Goal: Task Accomplishment & Management: Use online tool/utility

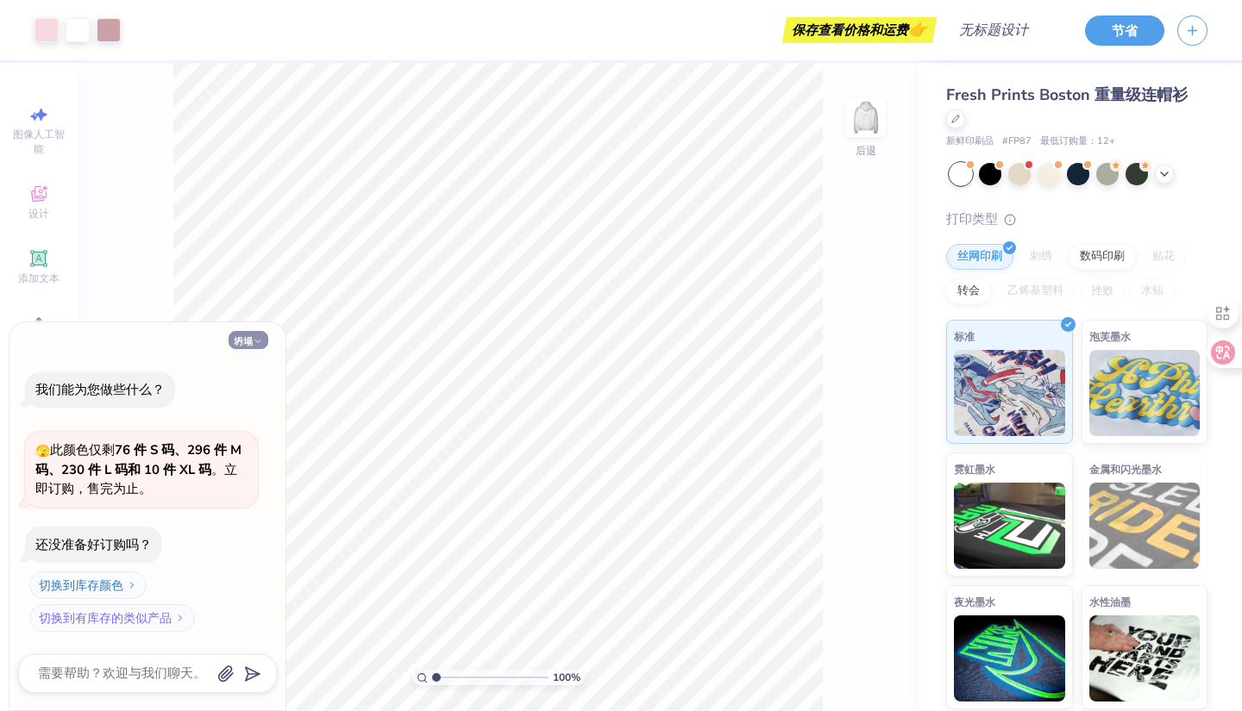
click at [260, 345] on icon "button" at bounding box center [258, 341] width 10 height 10
type textarea "x"
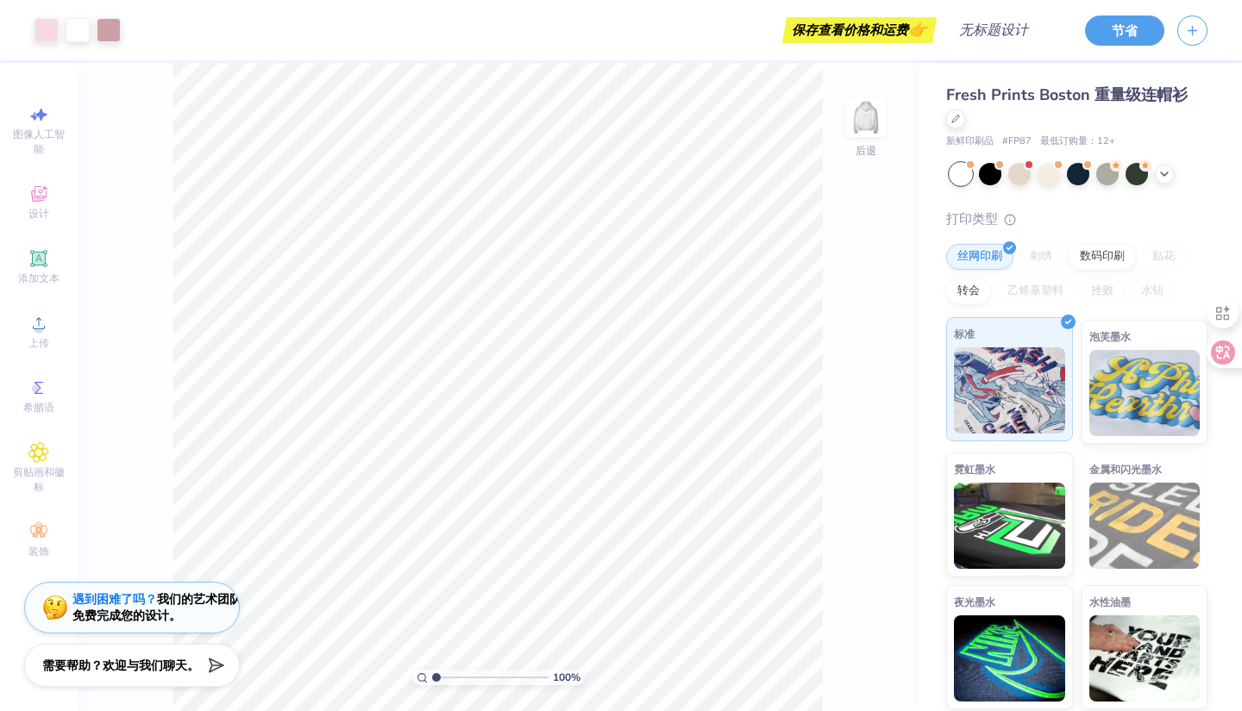
click at [1069, 323] on icon at bounding box center [1068, 322] width 8 height 8
click at [1068, 322] on polyline at bounding box center [1067, 321] width 5 height 3
click at [1011, 243] on polyline at bounding box center [1009, 244] width 5 height 3
click at [32, 135] on font "图像人工智能" at bounding box center [39, 142] width 52 height 28
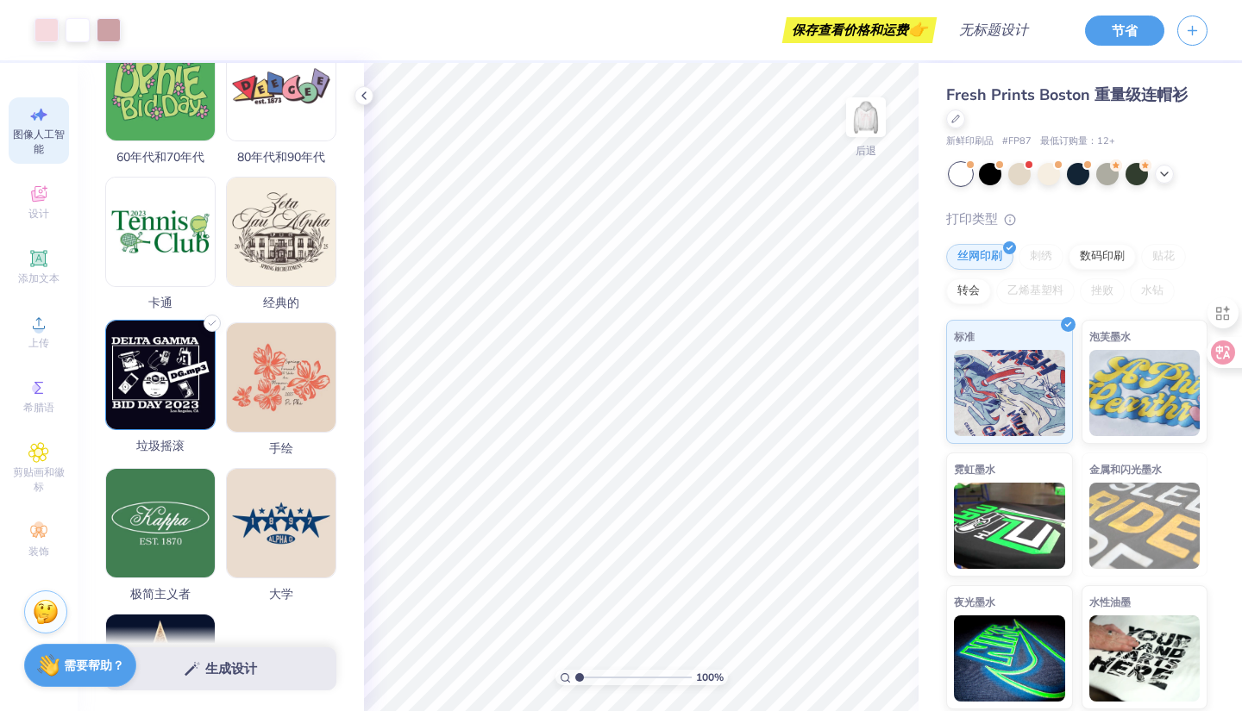
scroll to position [573, 0]
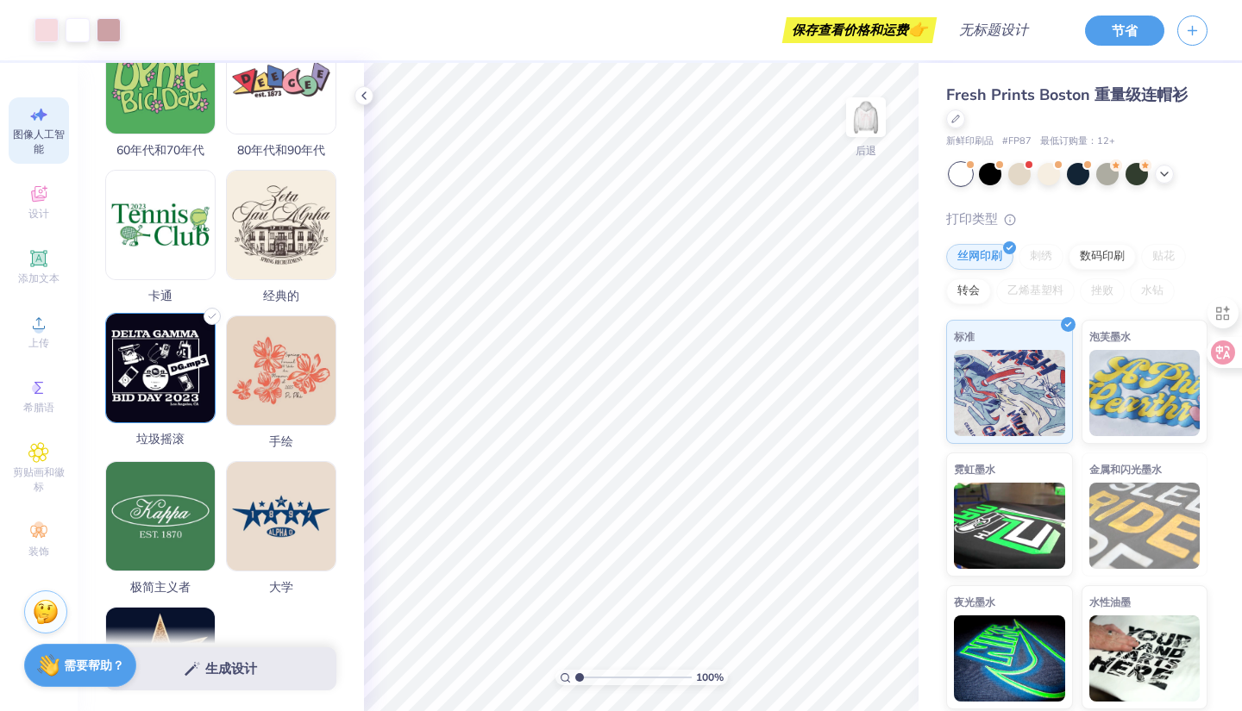
click at [154, 398] on img at bounding box center [160, 368] width 109 height 109
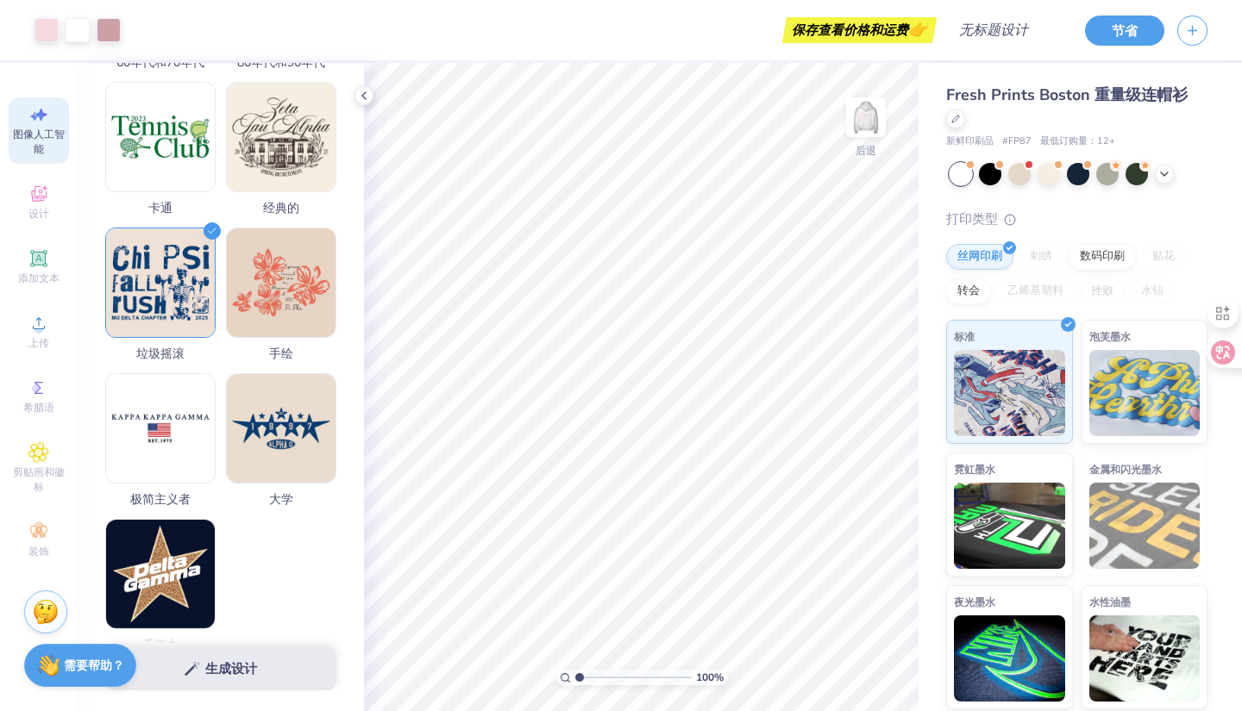
scroll to position [745, 0]
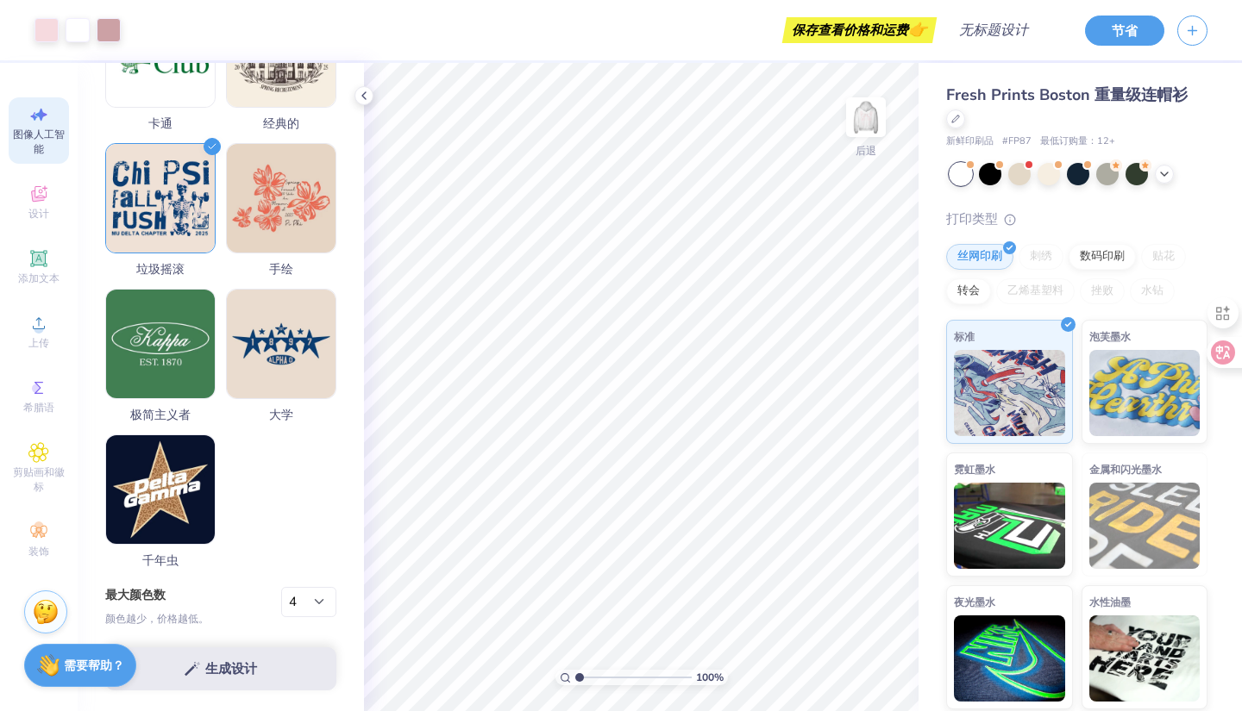
click at [208, 679] on div "生成设计" at bounding box center [221, 669] width 286 height 85
click at [229, 668] on div "生成设计" at bounding box center [221, 669] width 286 height 85
click at [304, 599] on select "1 2 3 4 5 6 7 8" at bounding box center [308, 602] width 55 height 31
click at [310, 596] on select "1 2 3 4 5 6 7 8" at bounding box center [308, 602] width 55 height 31
select select "1"
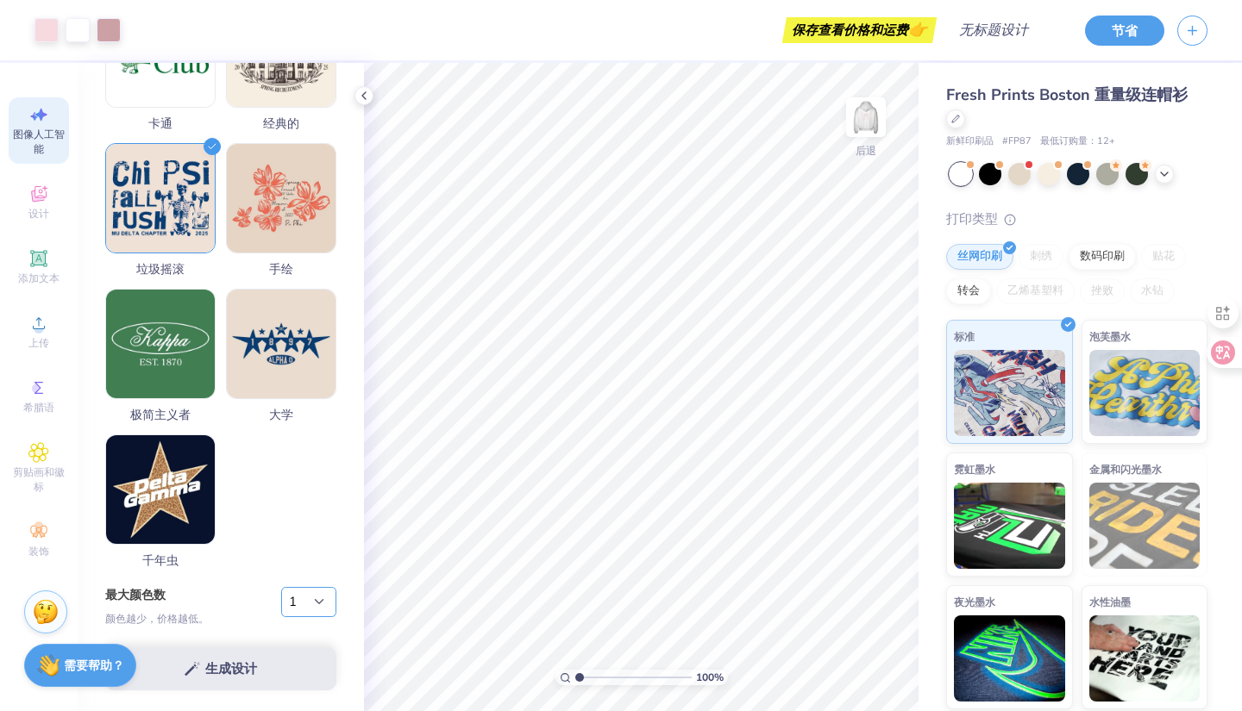
click at [281, 587] on select "1 2 3 4 5 6 7 8" at bounding box center [308, 602] width 55 height 31
click at [100, 661] on font "需要帮助？" at bounding box center [94, 663] width 60 height 16
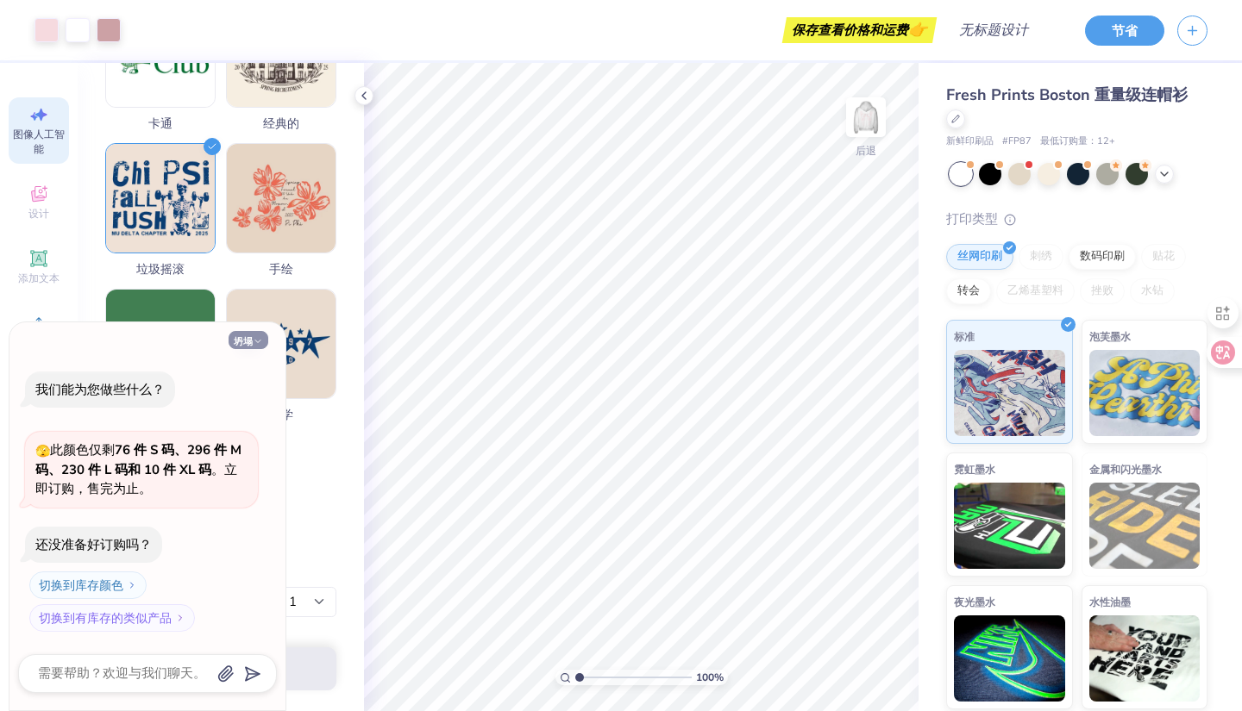
click at [264, 341] on button "坍塌" at bounding box center [249, 340] width 40 height 18
type textarea "x"
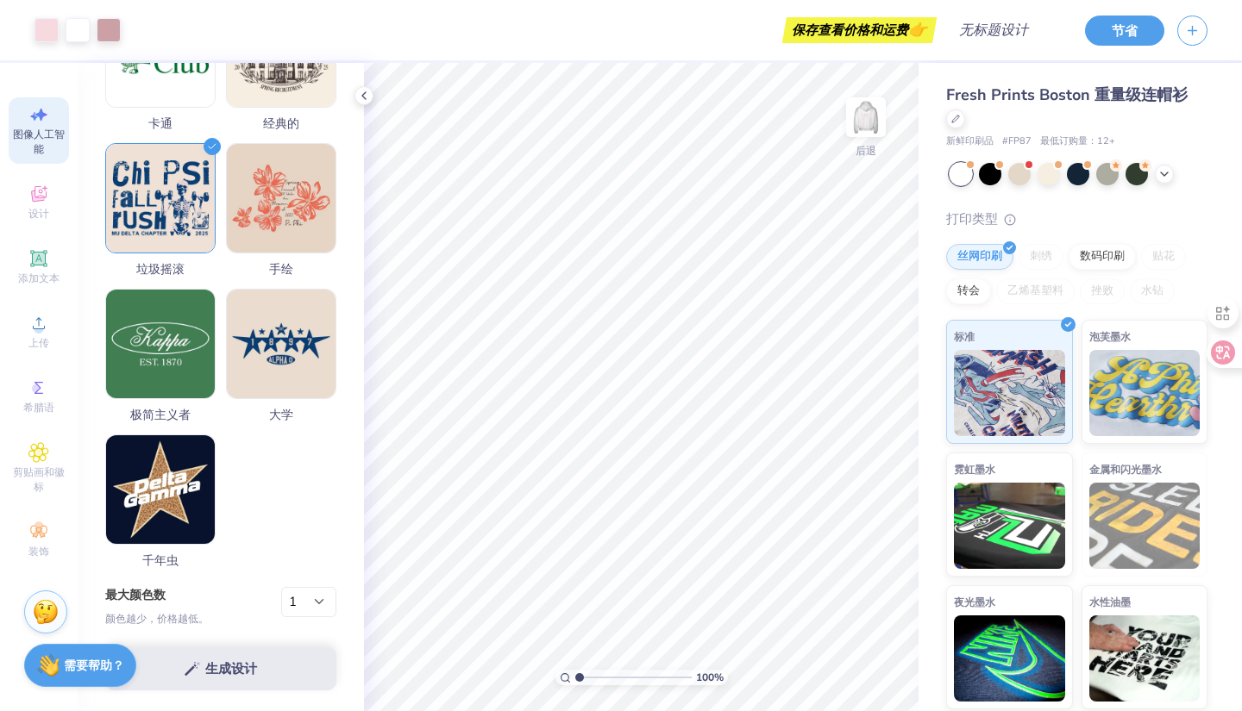
click at [219, 672] on div "生成设计" at bounding box center [221, 669] width 286 height 85
click at [183, 184] on img at bounding box center [160, 195] width 109 height 109
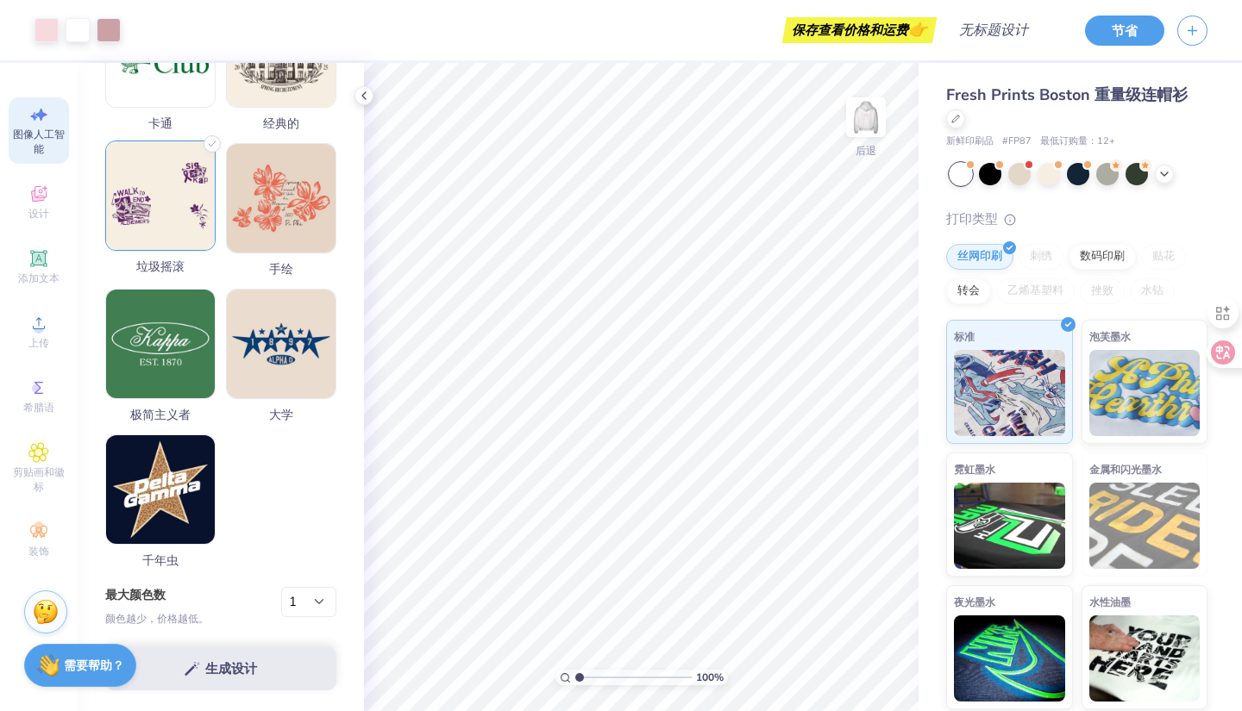
click at [185, 200] on img at bounding box center [160, 195] width 109 height 109
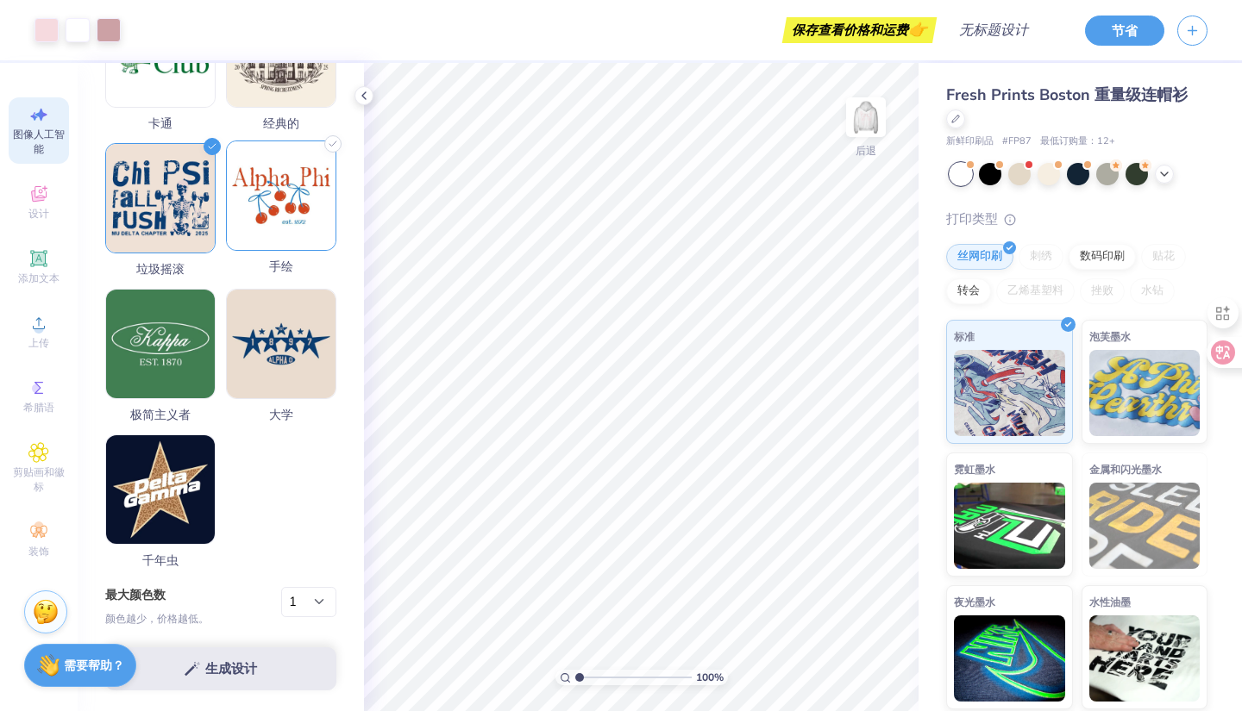
click at [302, 214] on img at bounding box center [281, 195] width 109 height 109
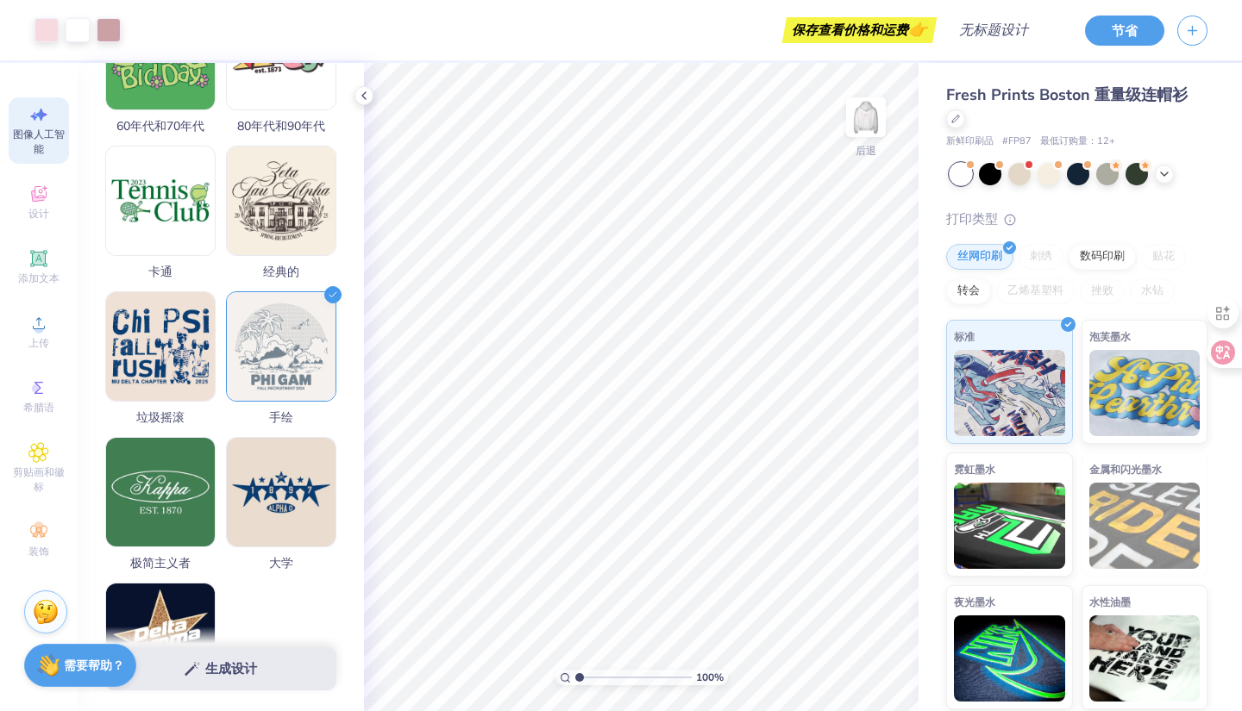
scroll to position [573, 0]
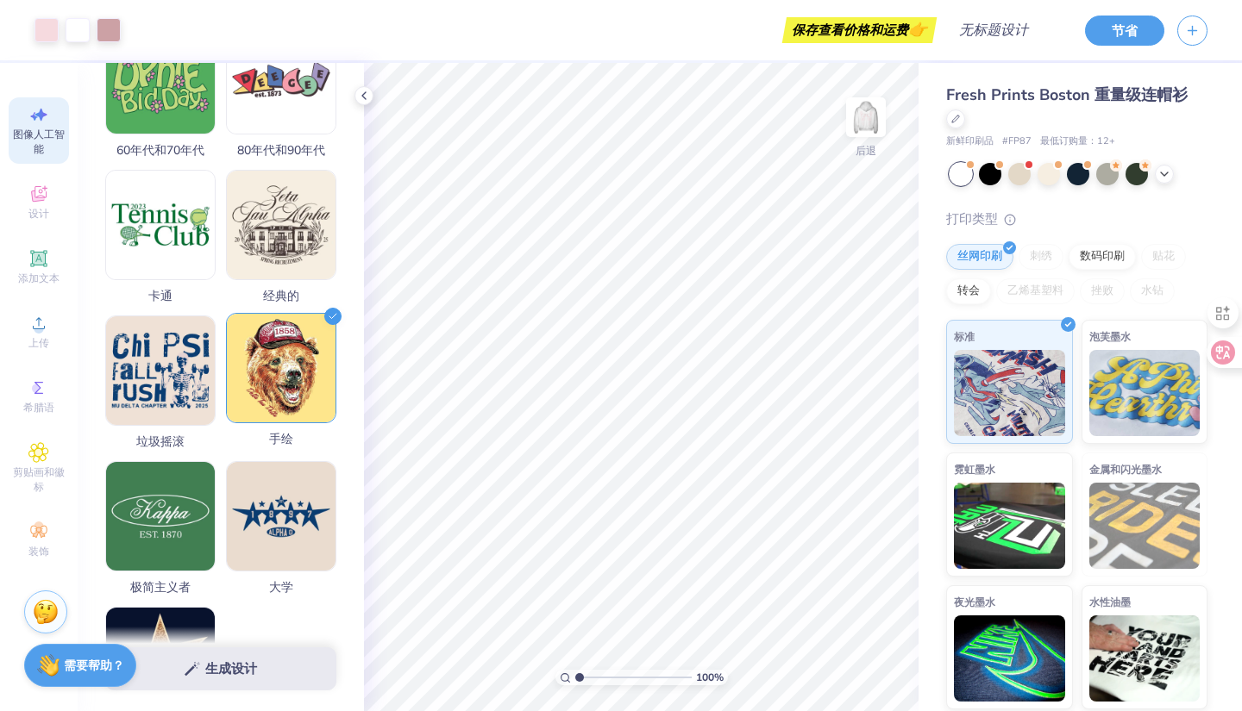
click at [281, 379] on img at bounding box center [281, 368] width 109 height 109
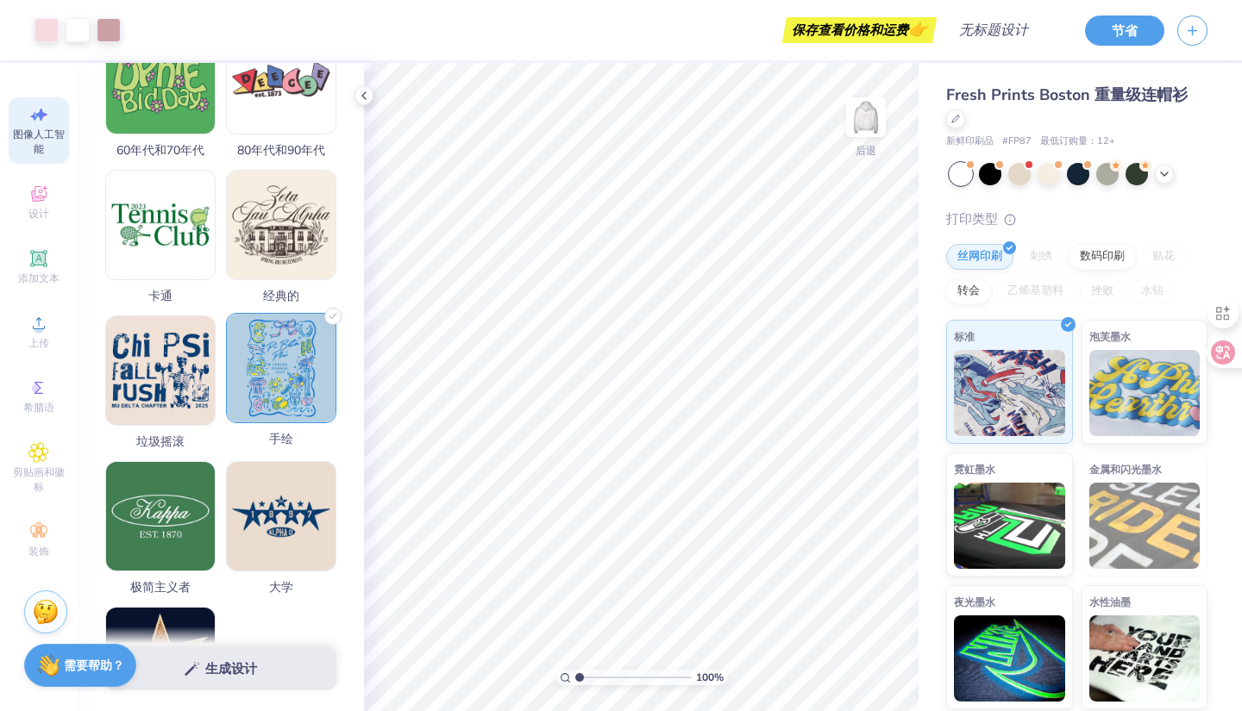
click at [281, 379] on img at bounding box center [281, 368] width 109 height 109
click at [279, 360] on img at bounding box center [281, 368] width 109 height 109
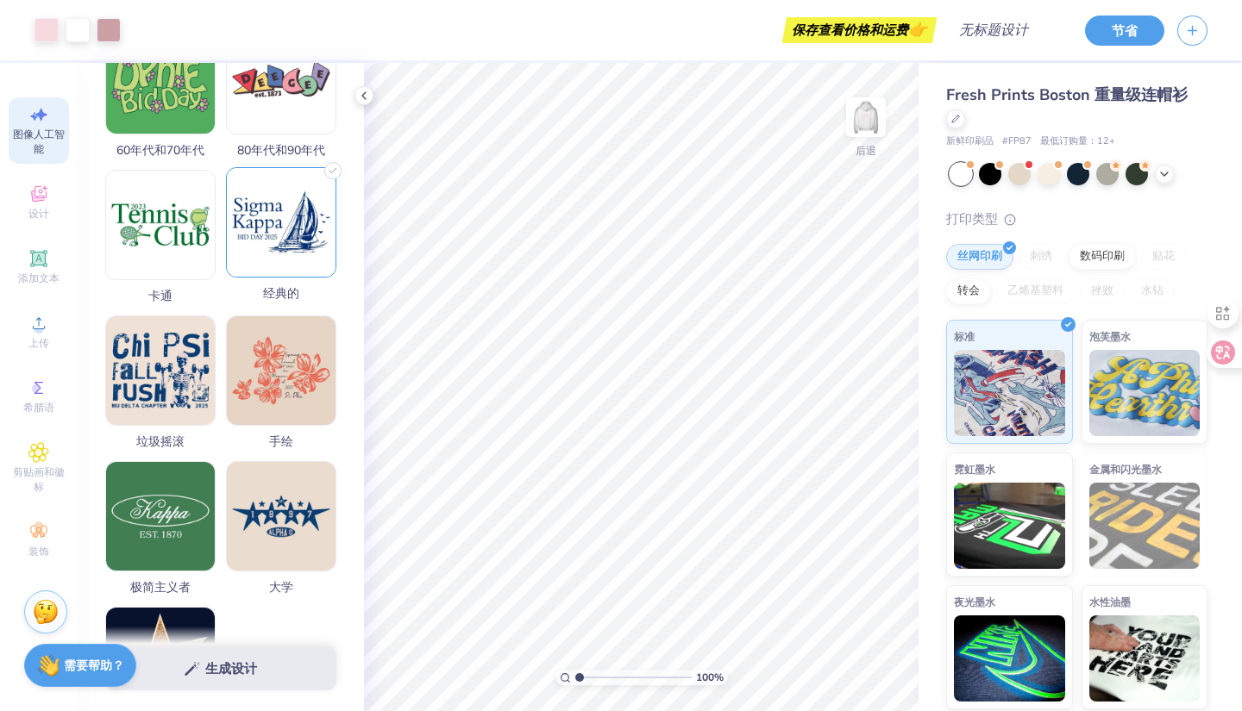
click at [283, 238] on img at bounding box center [281, 222] width 109 height 109
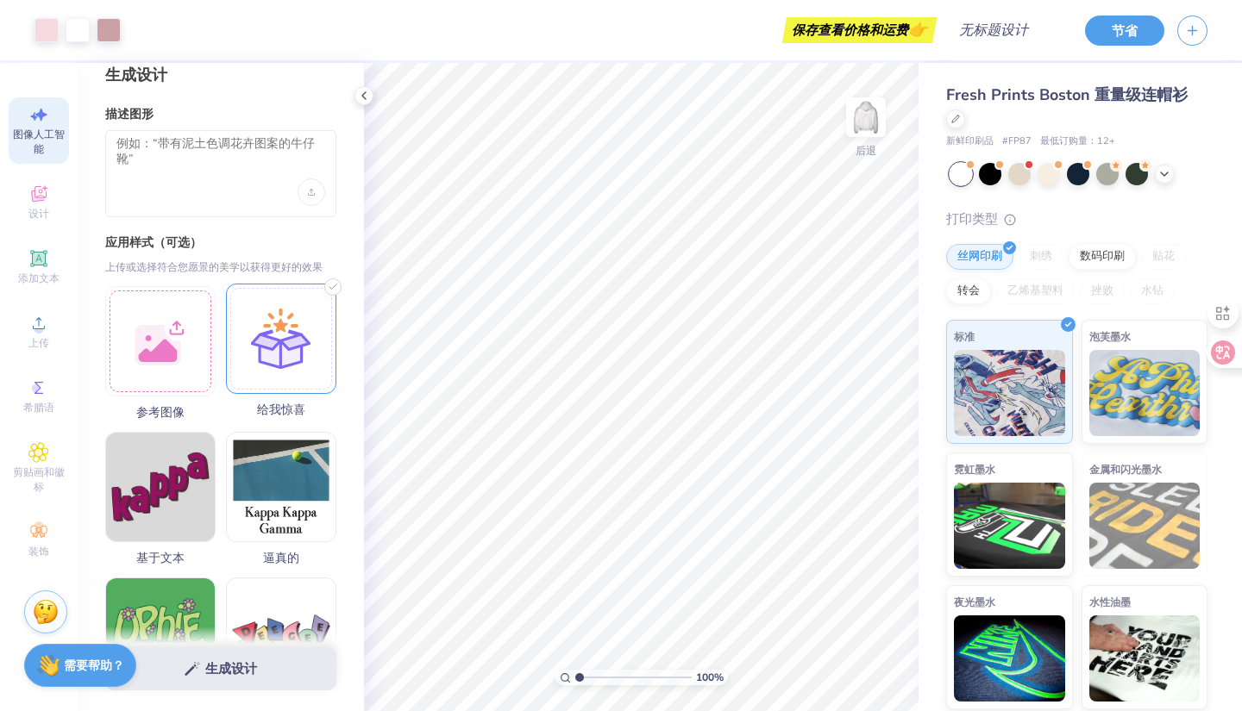
scroll to position [0, 0]
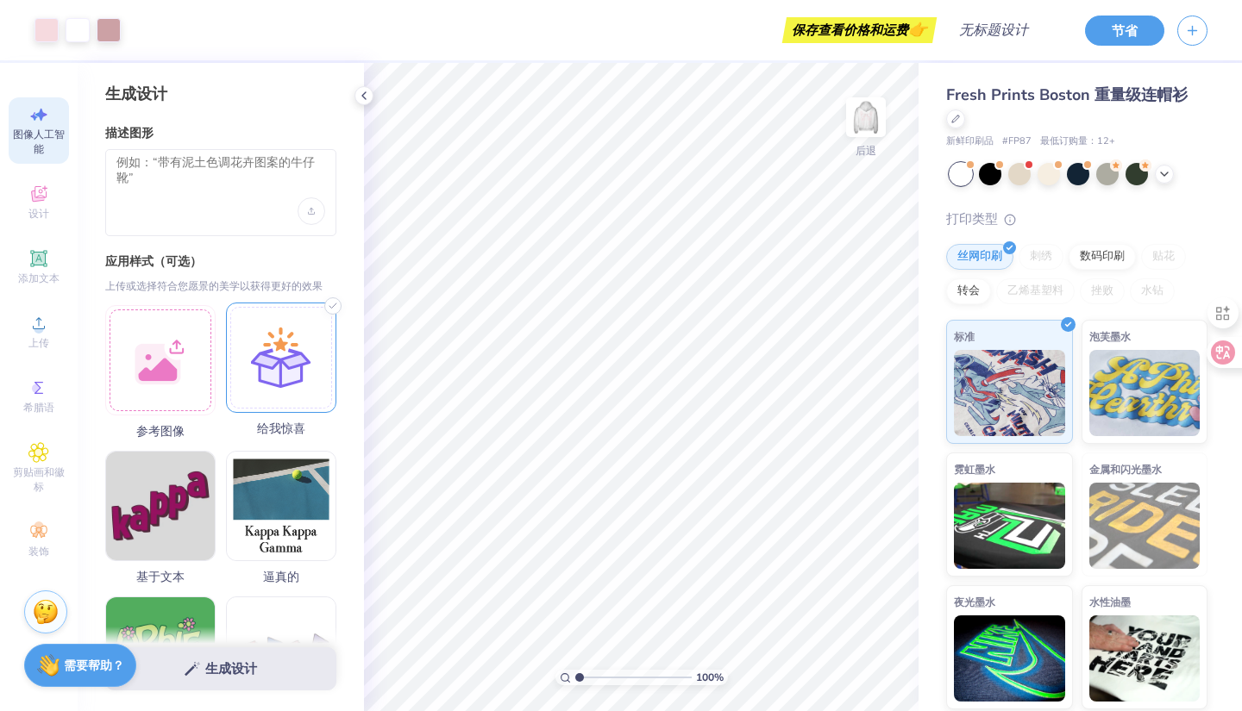
click at [290, 377] on div at bounding box center [281, 358] width 110 height 110
click at [271, 361] on div at bounding box center [281, 358] width 110 height 110
click at [188, 153] on div at bounding box center [220, 192] width 231 height 87
drag, startPoint x: 199, startPoint y: 194, endPoint x: 279, endPoint y: 216, distance: 82.4
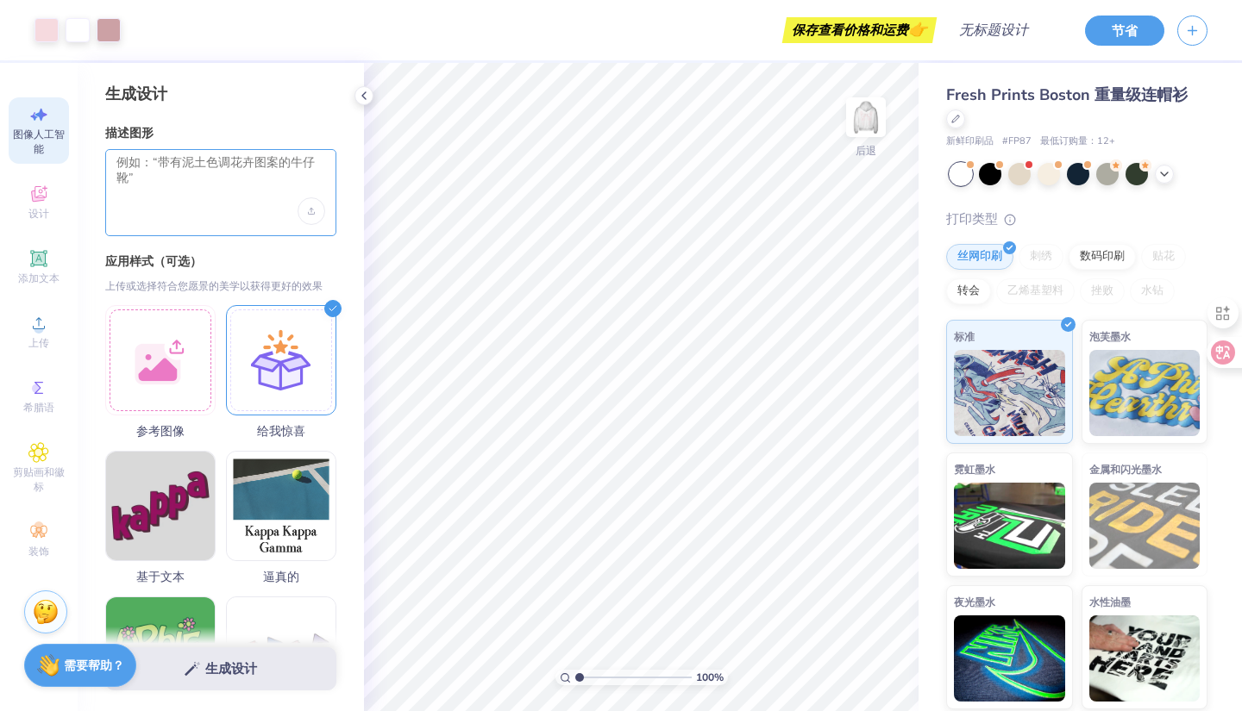
click at [201, 195] on textarea at bounding box center [220, 176] width 209 height 43
click at [306, 213] on div "上传图片" at bounding box center [312, 211] width 28 height 28
click at [36, 410] on font "希腊语" at bounding box center [38, 408] width 31 height 14
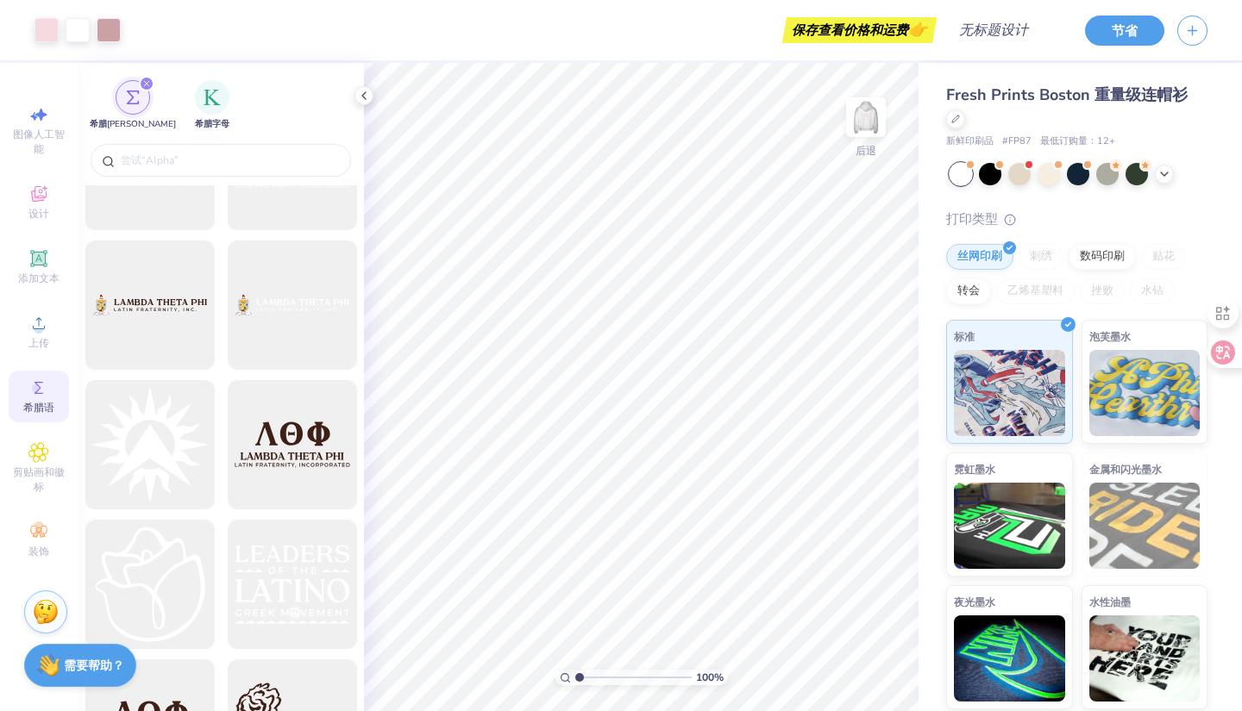
scroll to position [6209, 0]
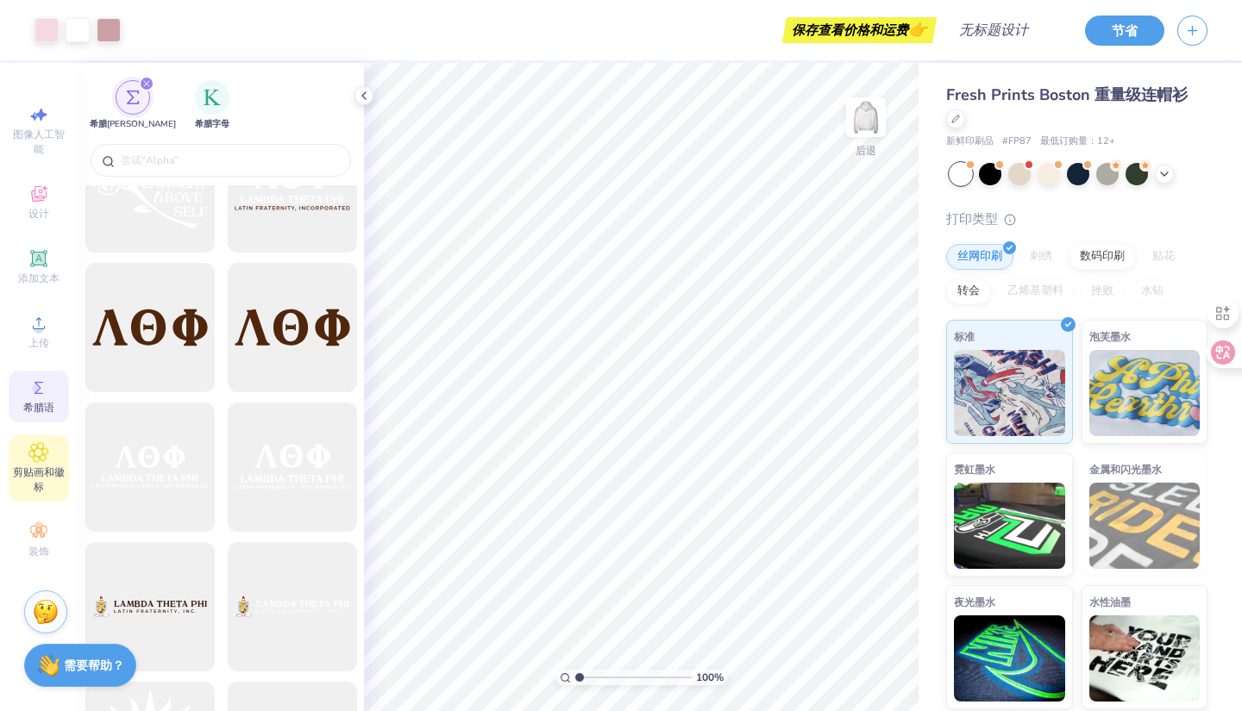
click at [31, 477] on font "剪贴画和徽标" at bounding box center [39, 480] width 52 height 28
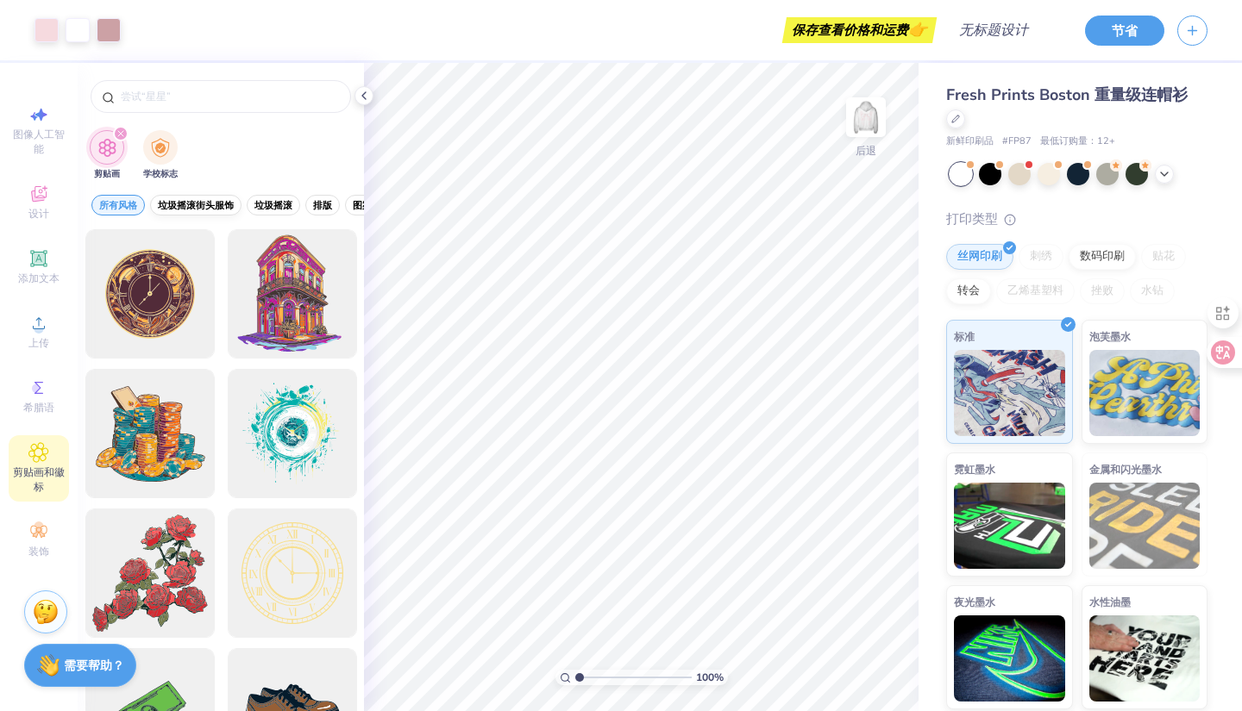
click at [203, 201] on font "垃圾摇滚街头服饰" at bounding box center [196, 205] width 76 height 13
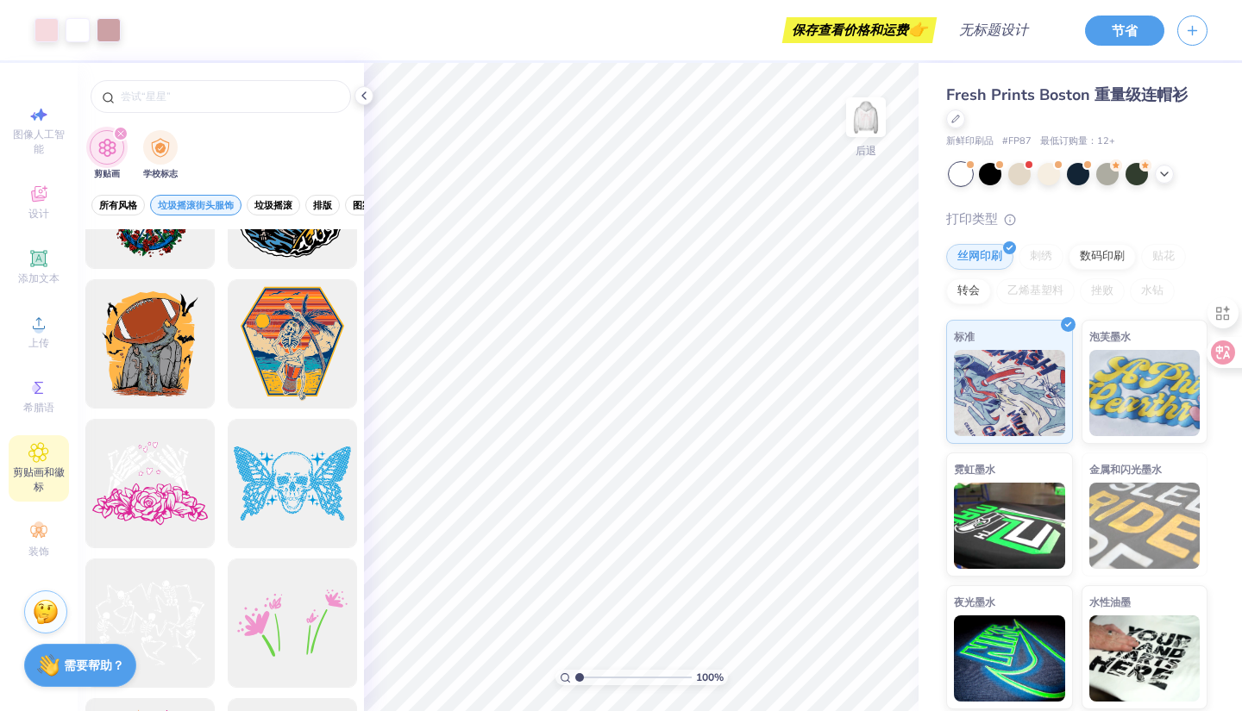
scroll to position [517, 0]
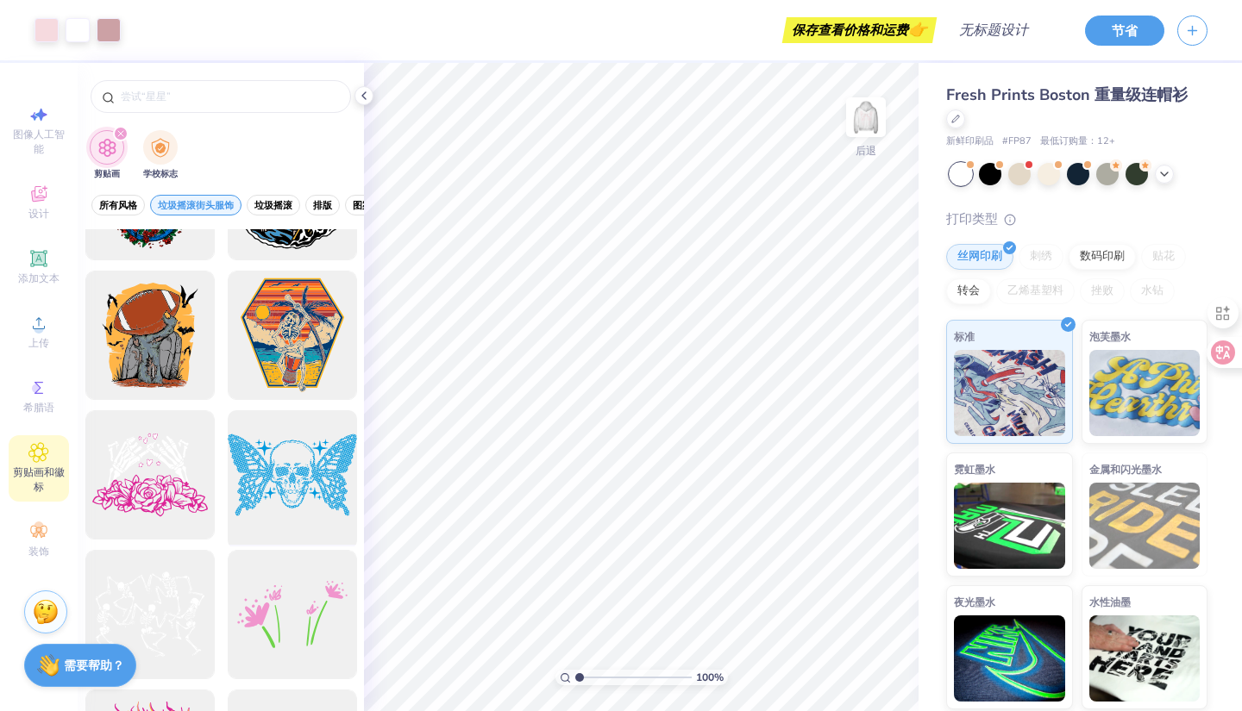
click at [282, 485] on div at bounding box center [292, 475] width 142 height 142
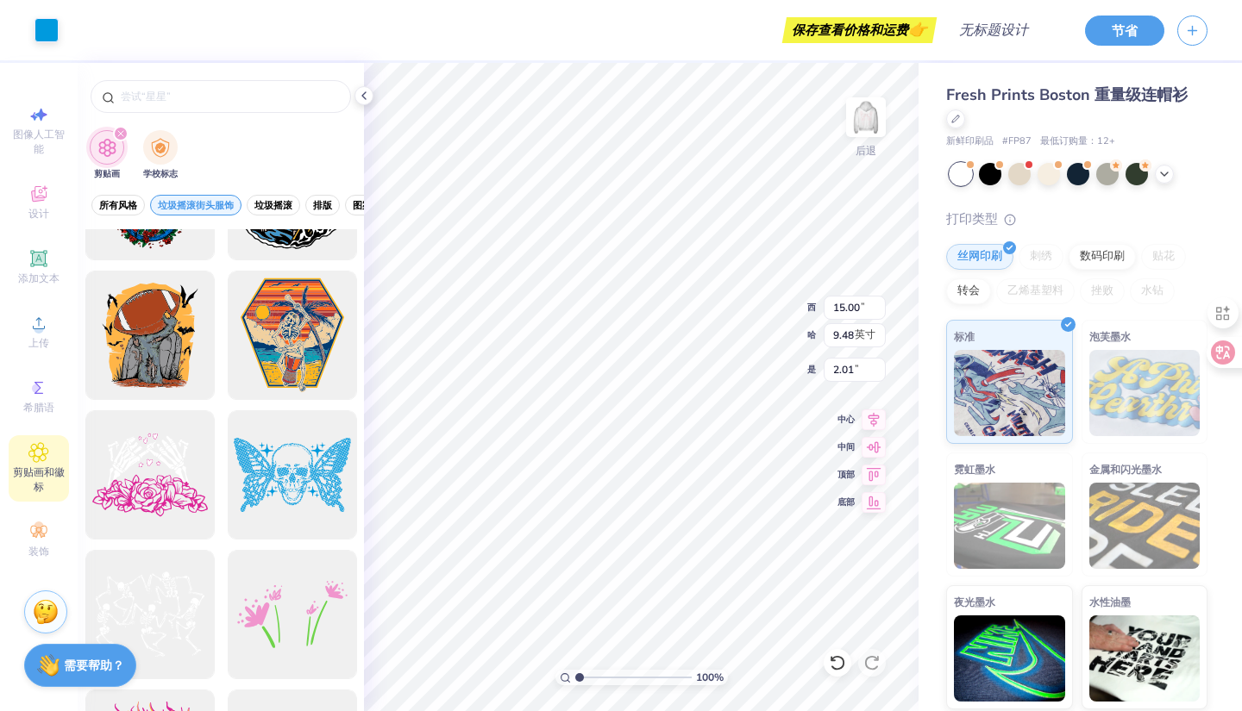
type input "3.00"
click at [145, 484] on div at bounding box center [149, 475] width 142 height 142
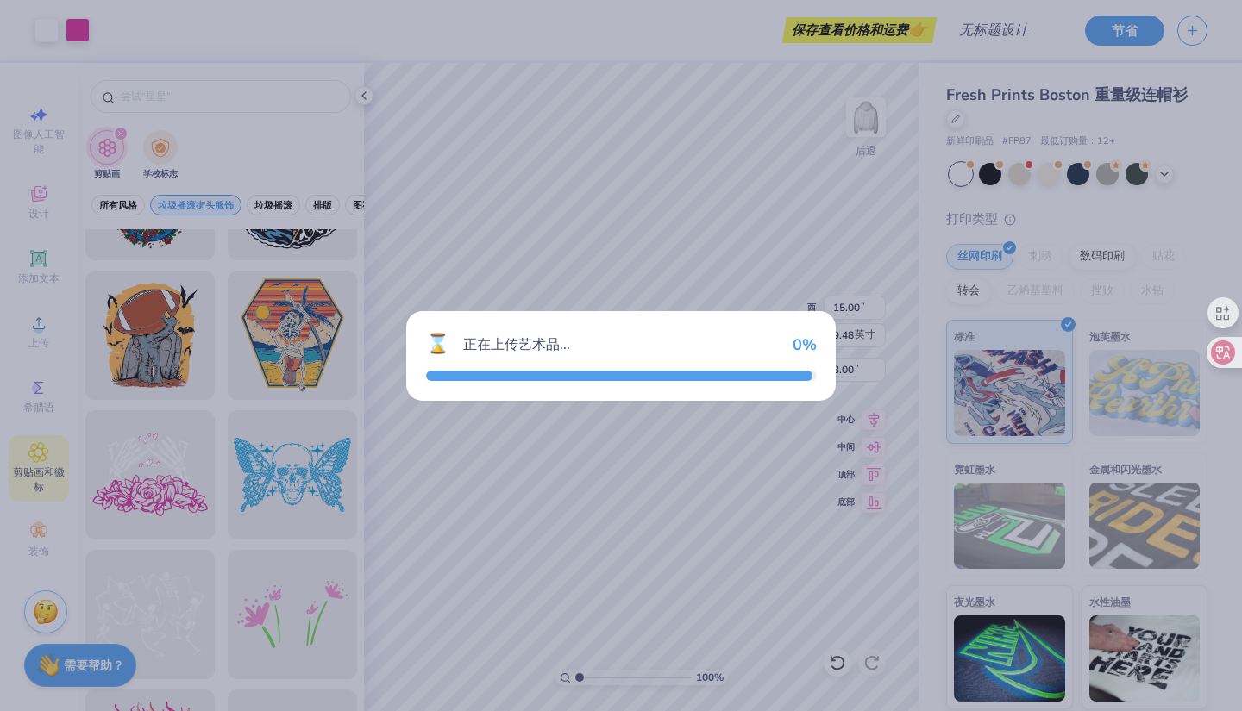
type input "13.79"
type input "9.96"
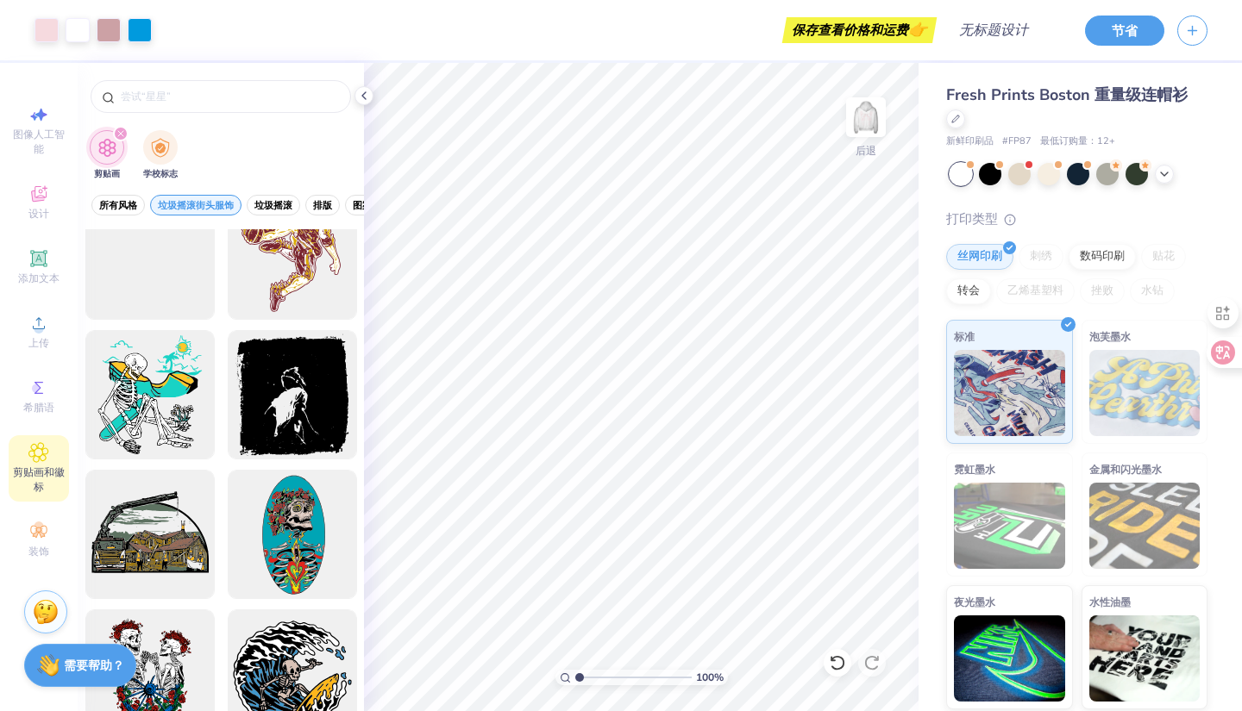
scroll to position [0, 0]
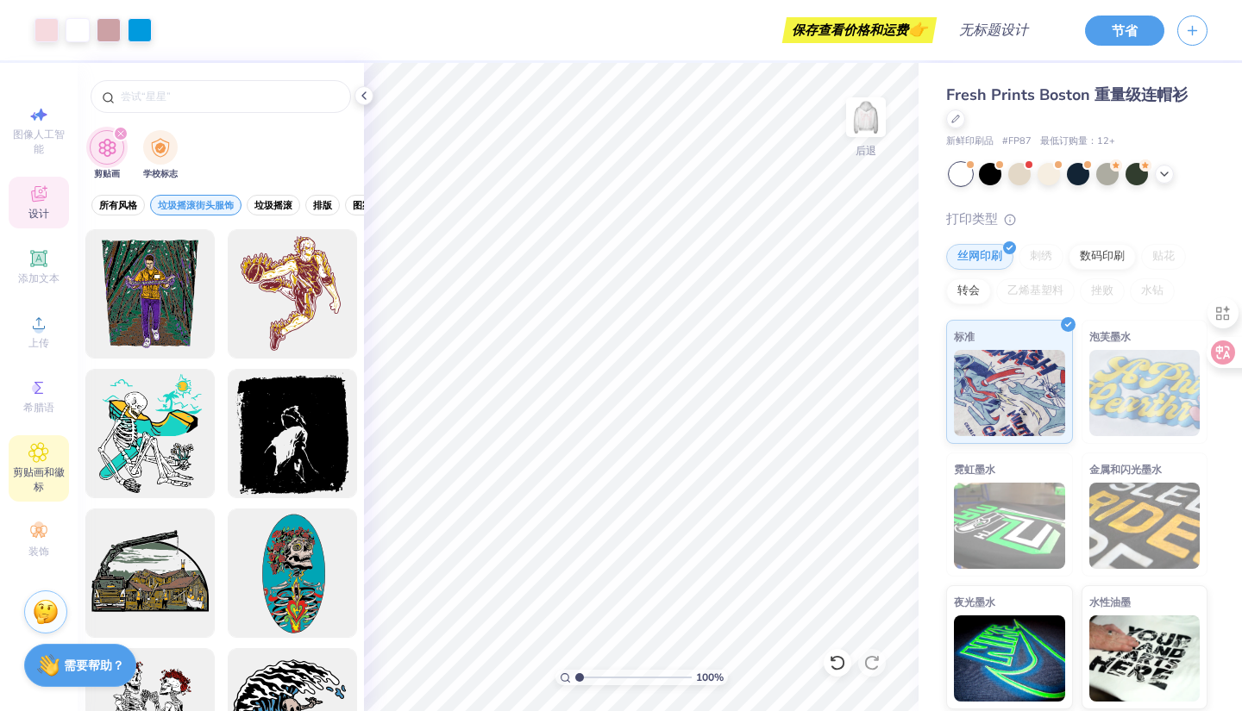
click at [31, 211] on font "设计" at bounding box center [38, 214] width 21 height 14
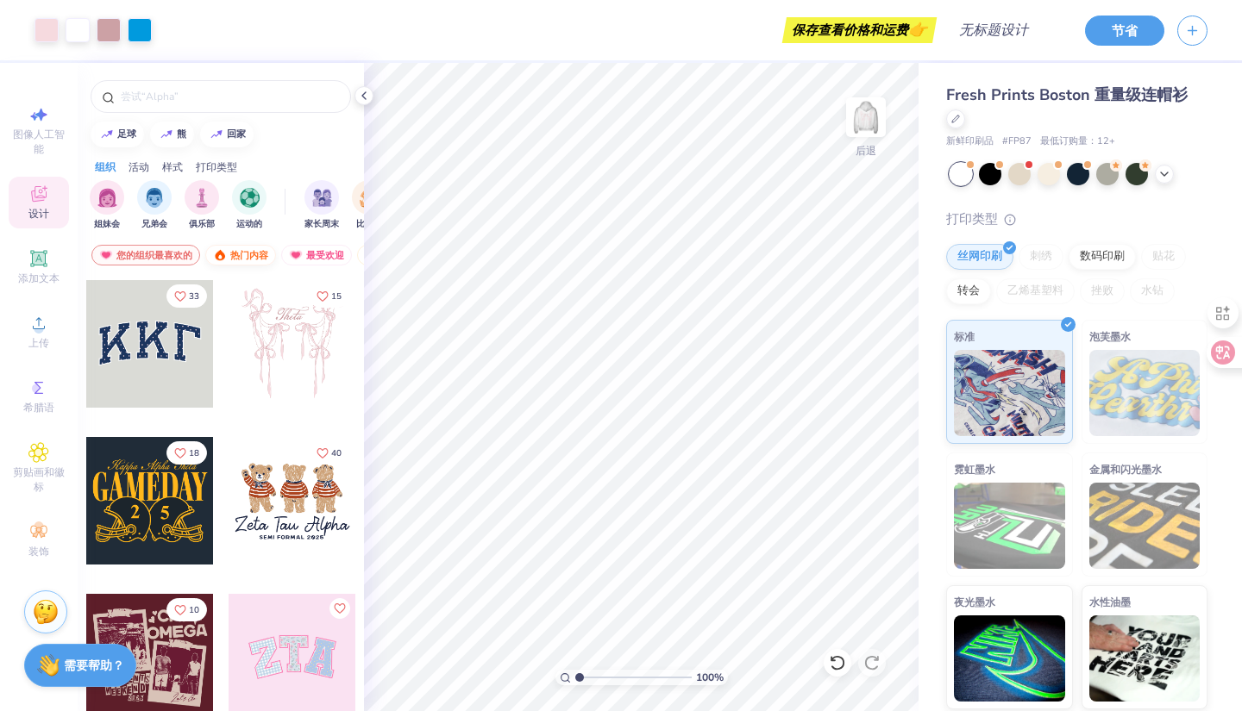
click at [247, 251] on font "热门内容" at bounding box center [249, 255] width 38 height 13
click at [317, 256] on font "最受欢迎" at bounding box center [325, 255] width 38 height 13
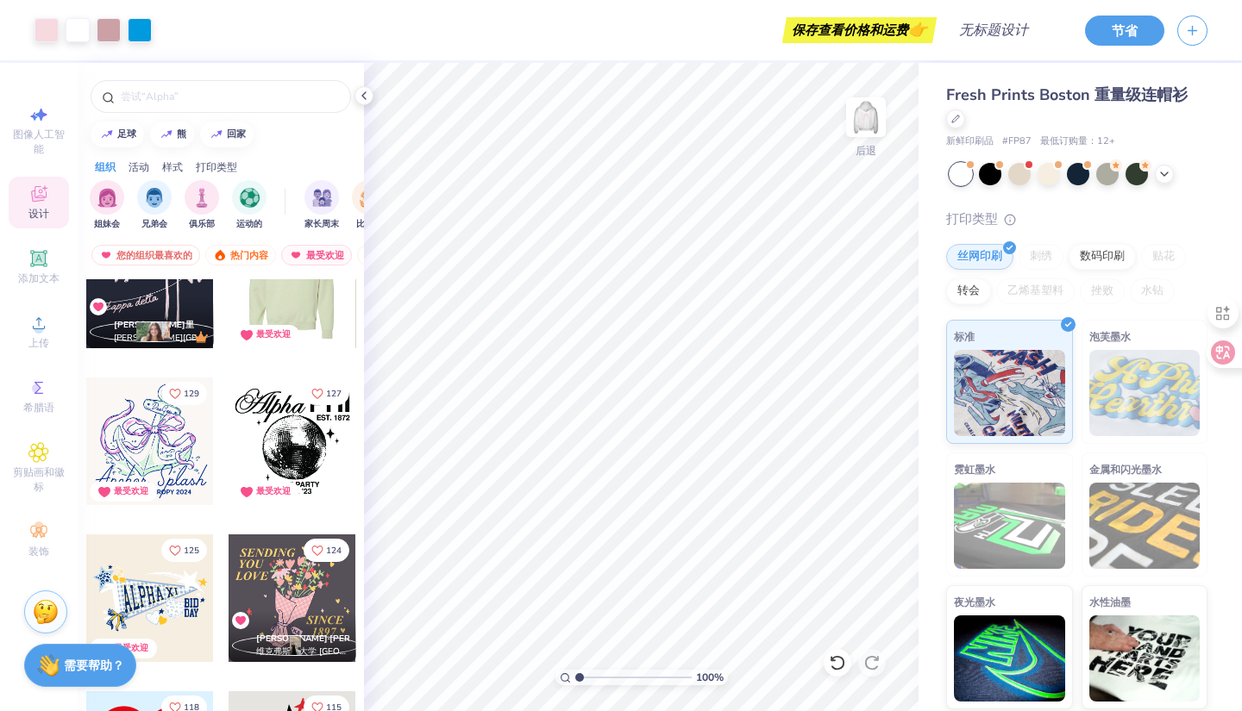
scroll to position [1035, 0]
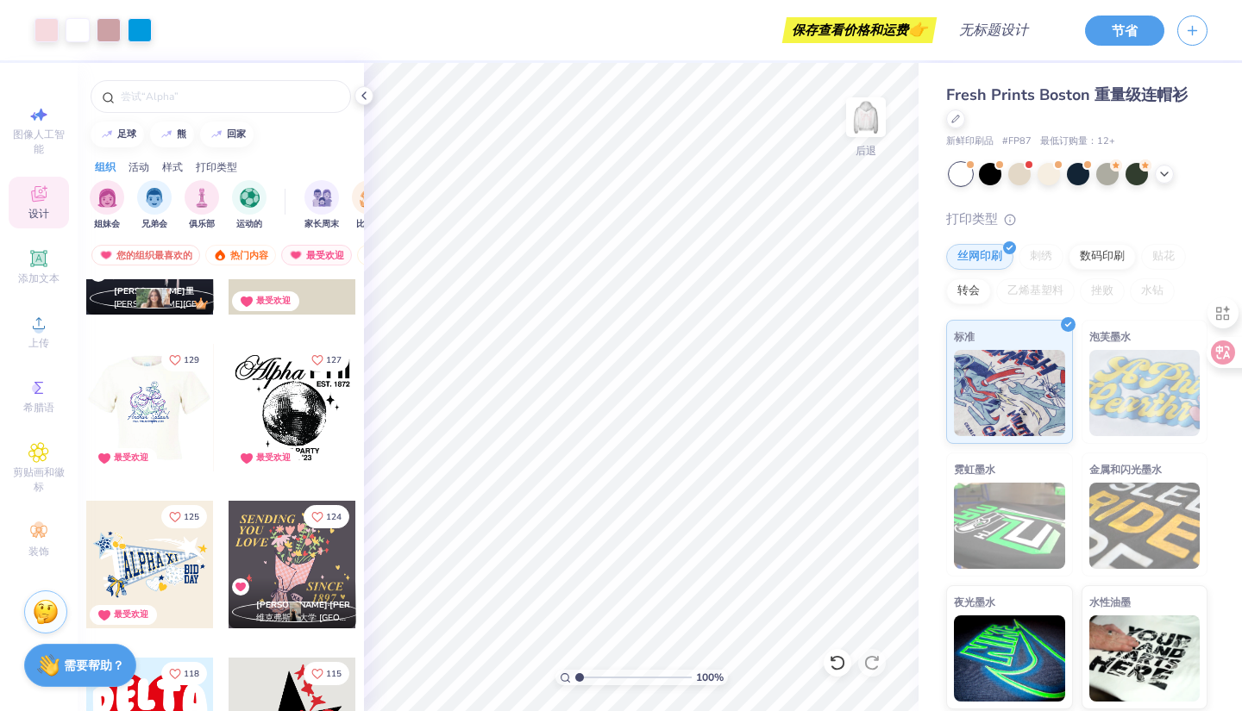
click at [86, 411] on div at bounding box center [23, 408] width 128 height 128
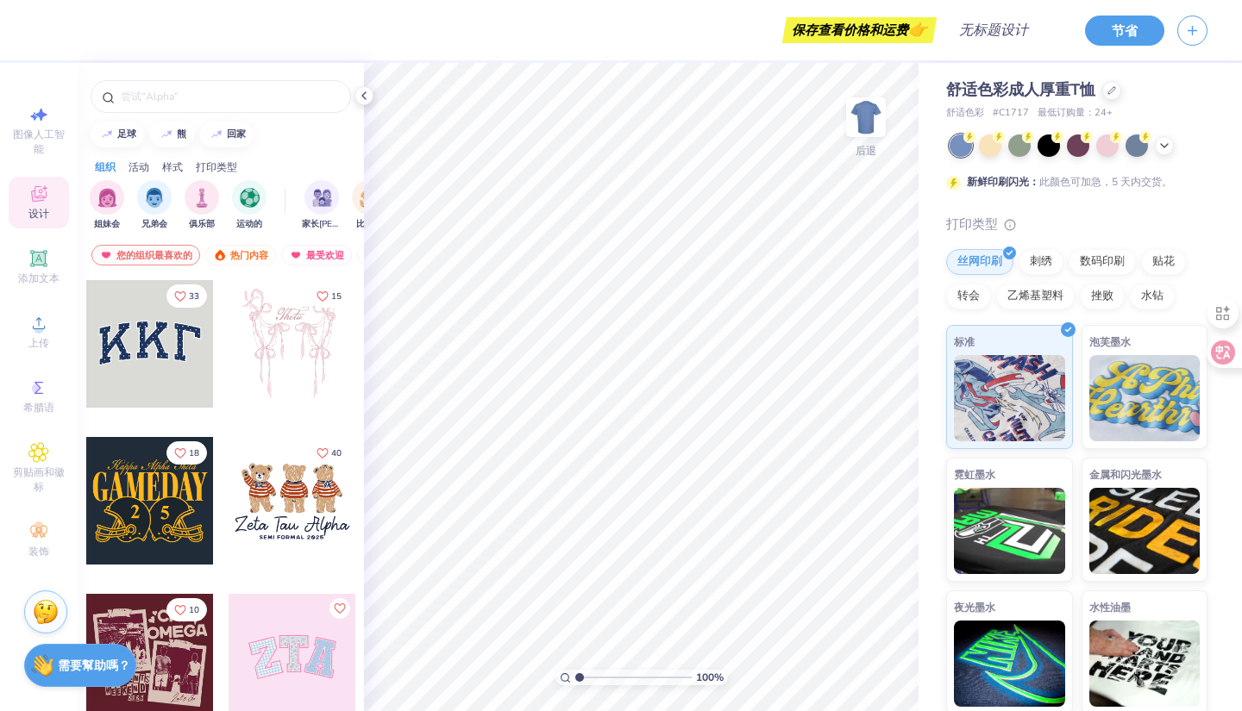
scroll to position [8, 0]
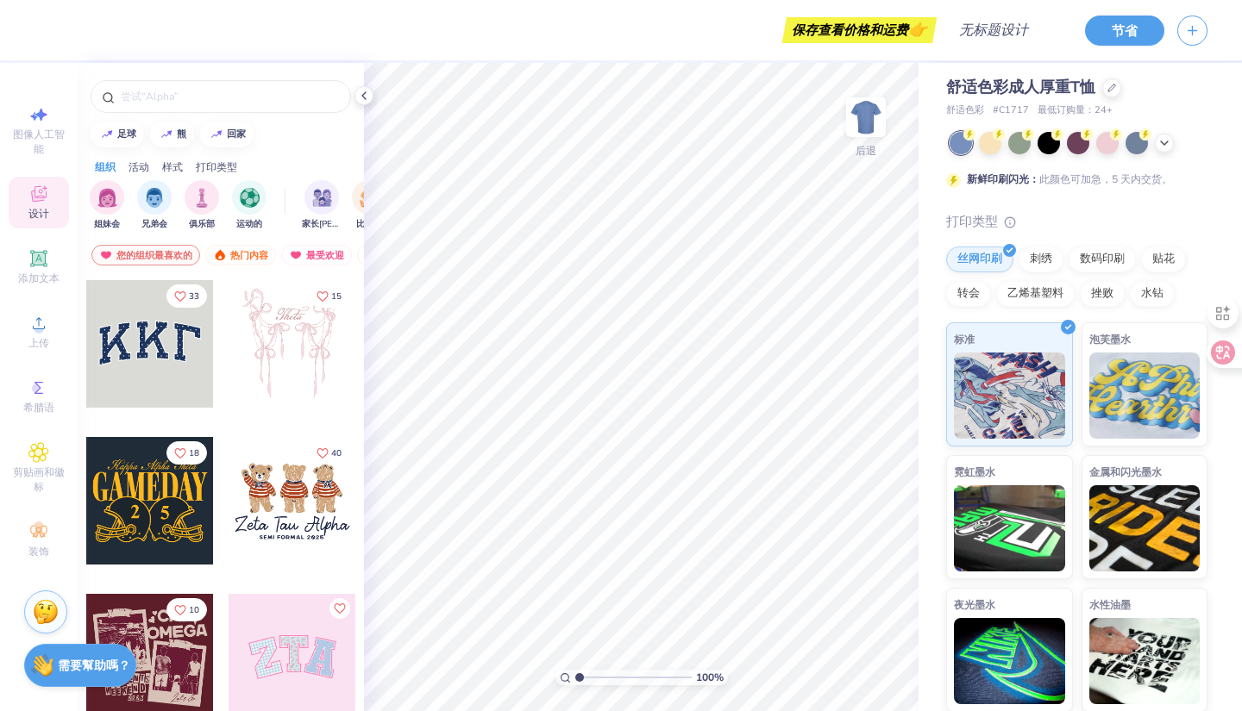
click at [1021, 91] on font "舒适色彩成人厚重T恤" at bounding box center [1020, 87] width 149 height 21
click at [1074, 86] on font "舒适色彩成人厚重T恤" at bounding box center [1020, 87] width 149 height 21
click at [1157, 145] on icon at bounding box center [1164, 142] width 14 height 14
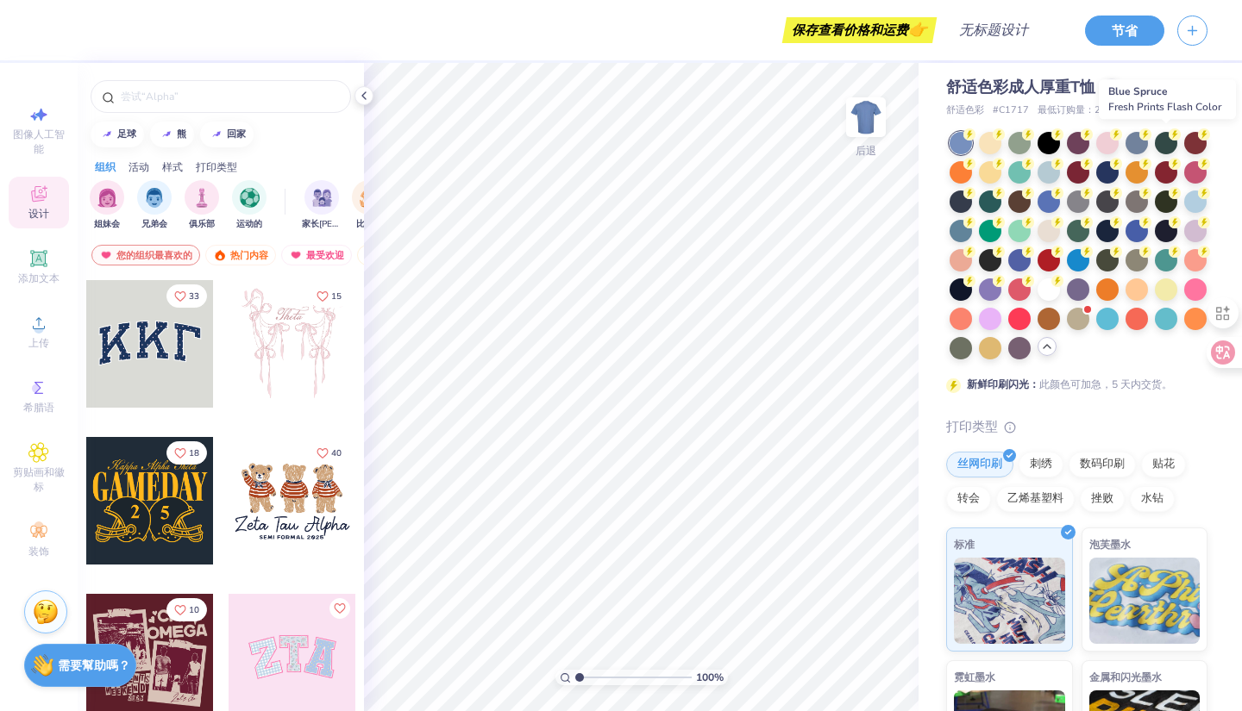
click at [1157, 145] on div at bounding box center [1166, 143] width 22 height 22
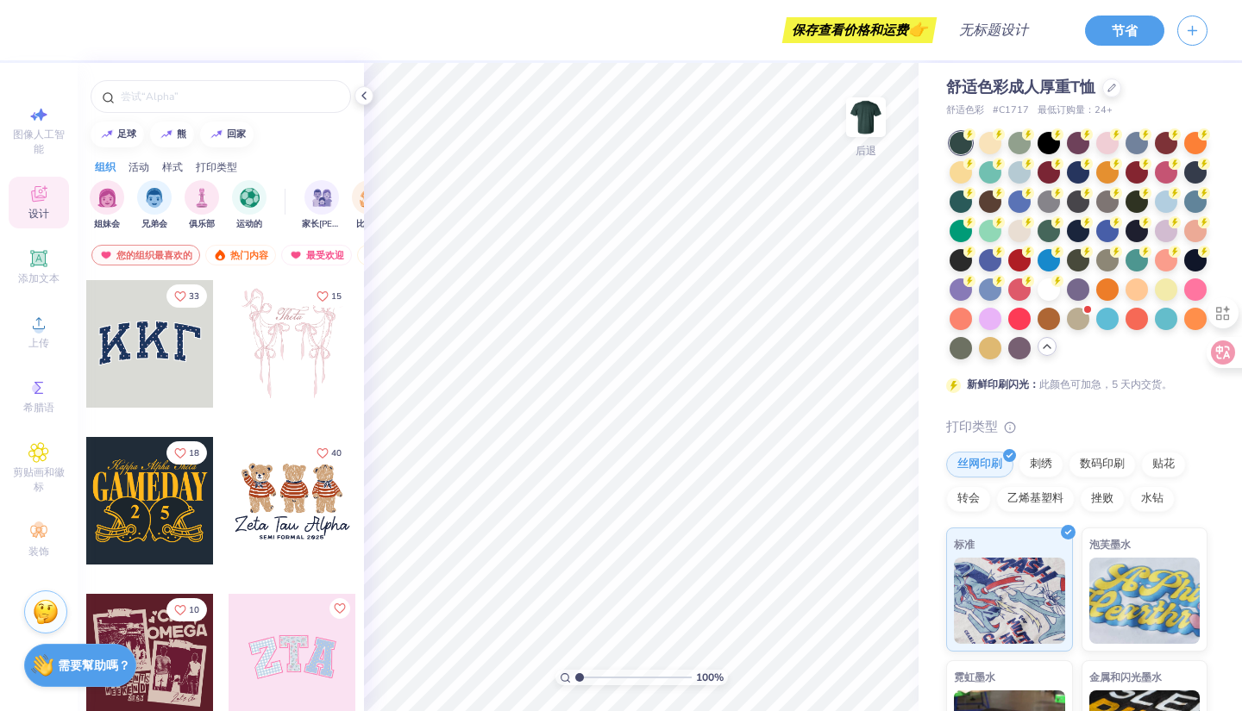
click at [1162, 95] on div "舒适色彩成人厚重T恤" at bounding box center [1076, 87] width 261 height 23
click at [1111, 87] on icon at bounding box center [1111, 86] width 9 height 9
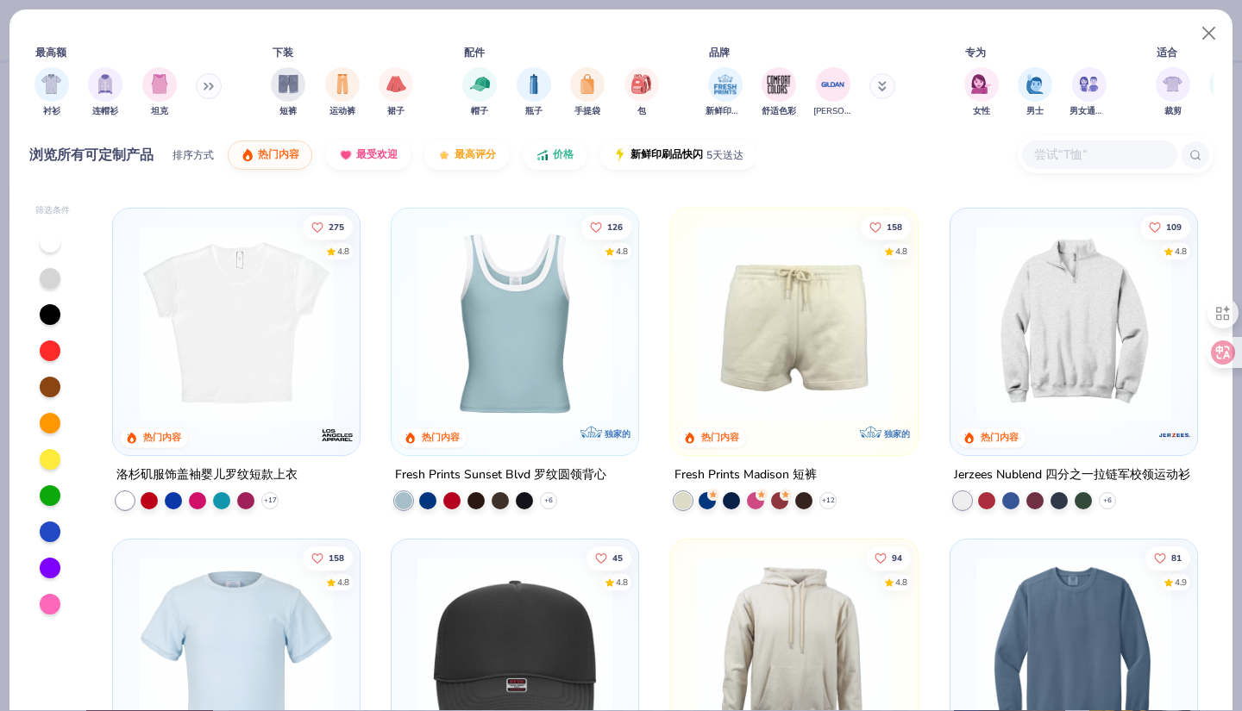
scroll to position [1984, 0]
click at [245, 370] on img at bounding box center [236, 321] width 212 height 195
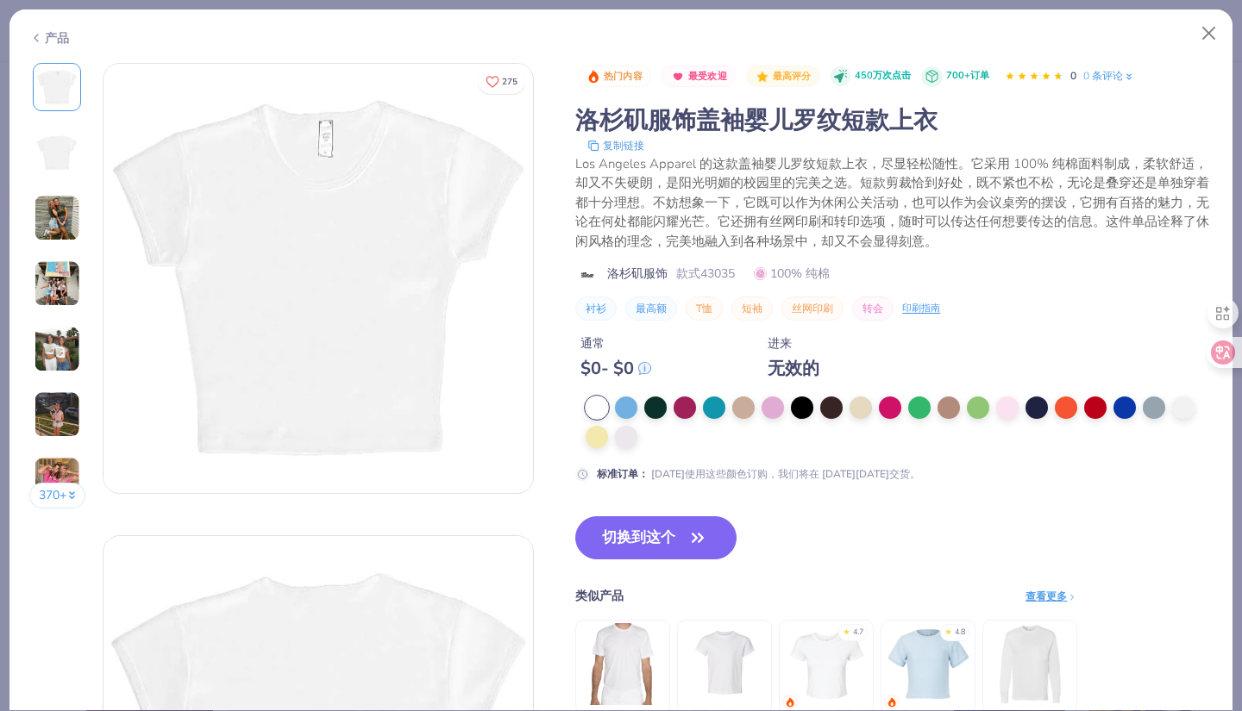
click at [63, 416] on img at bounding box center [57, 415] width 47 height 47
click at [674, 542] on font "切换到这个" at bounding box center [638, 538] width 73 height 20
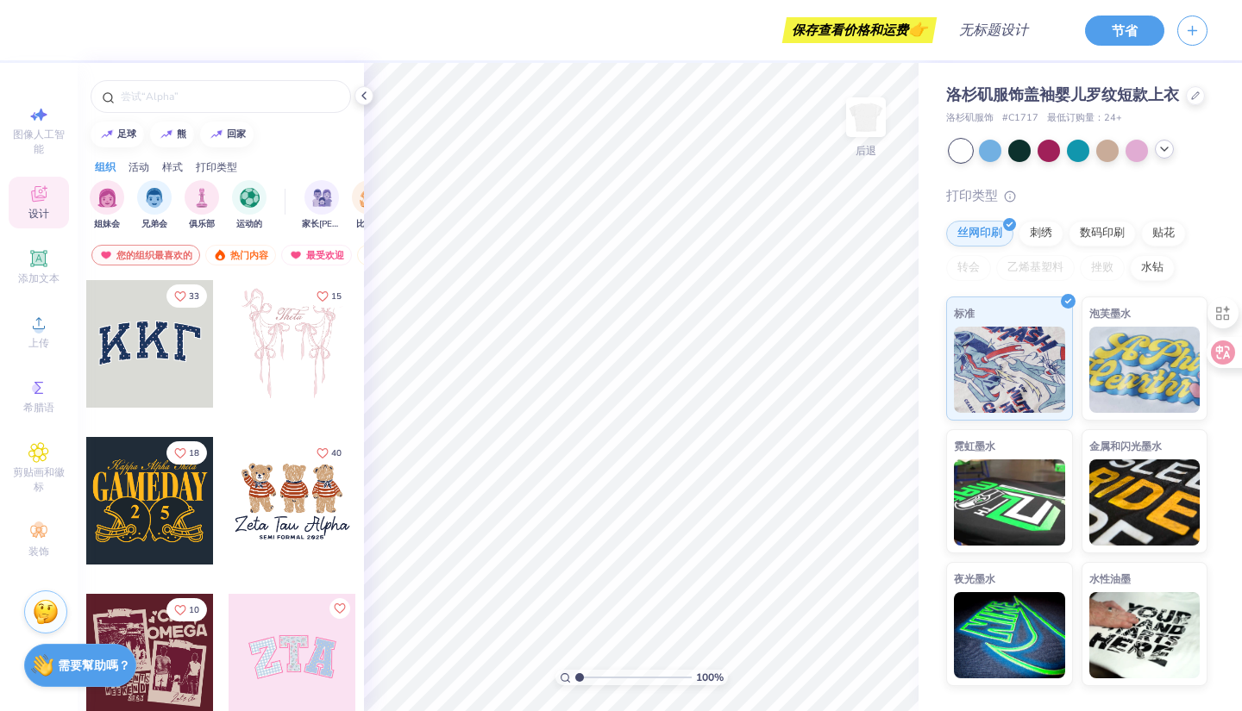
click at [212, 166] on font "打印类型" at bounding box center [216, 167] width 41 height 14
click at [199, 199] on img "贴花过滤器" at bounding box center [202, 196] width 20 height 20
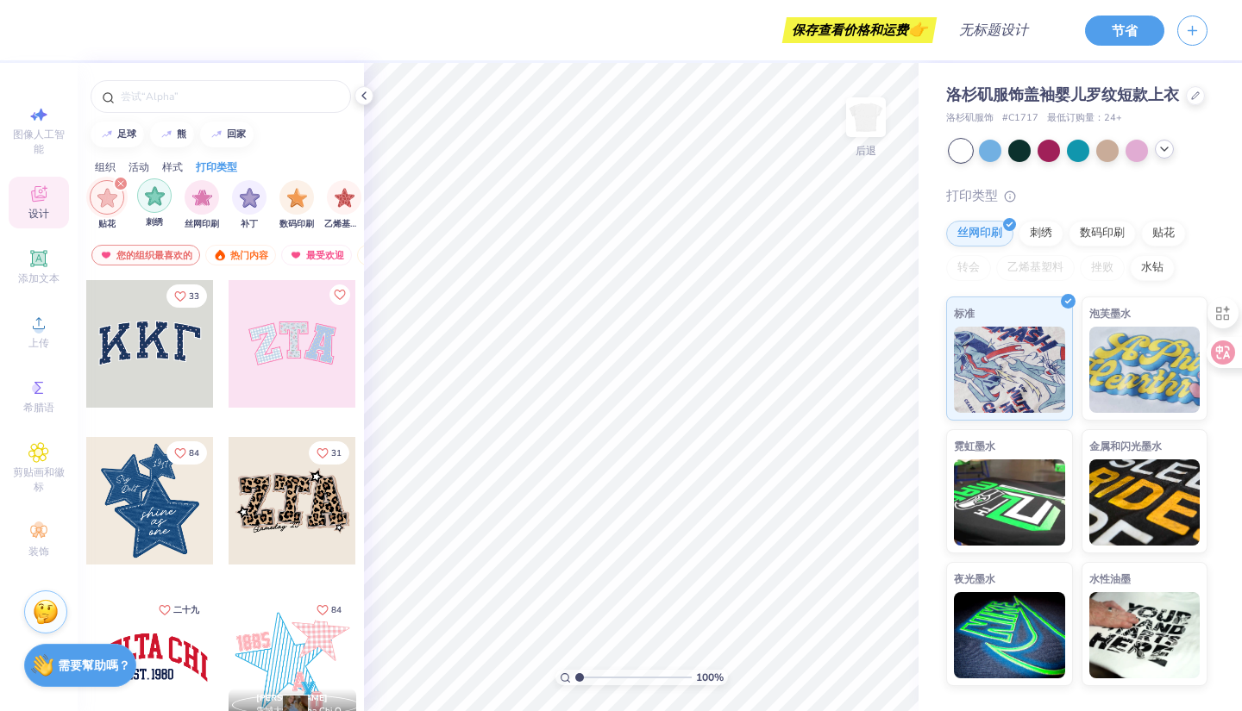
click at [159, 202] on img "刺绣过滤器" at bounding box center [155, 196] width 20 height 20
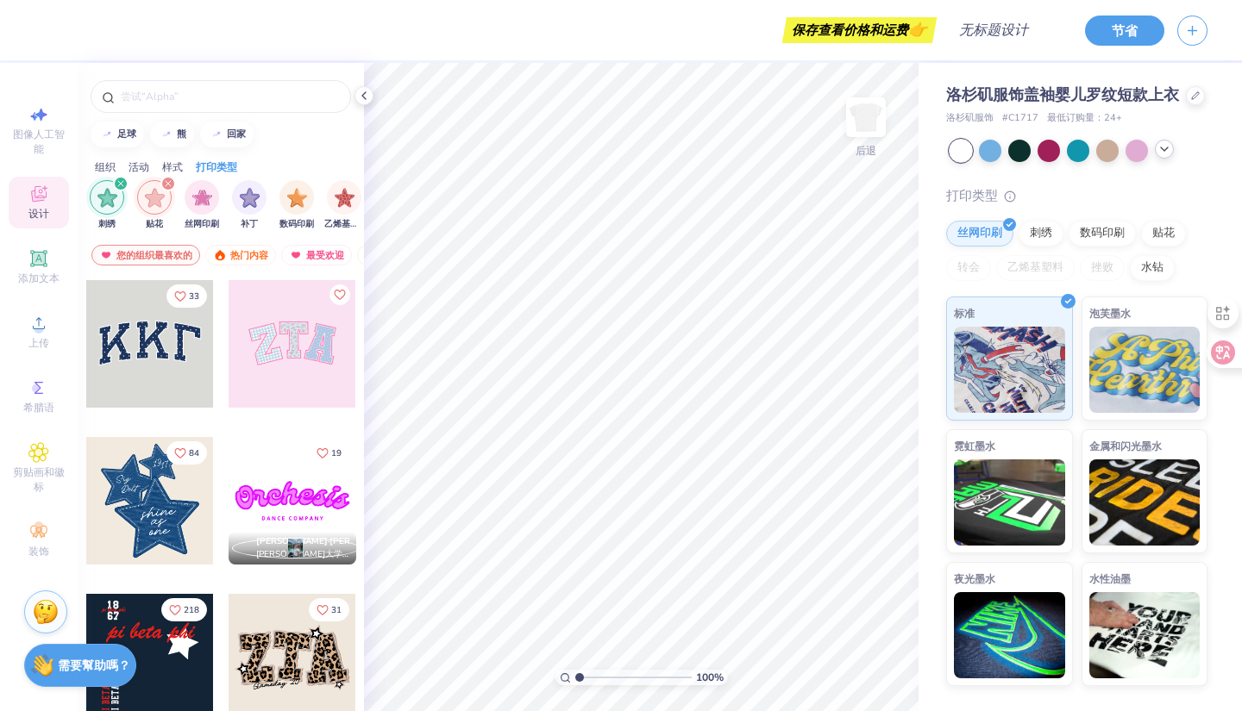
click at [112, 208] on div "刺绣过滤器" at bounding box center [107, 197] width 34 height 34
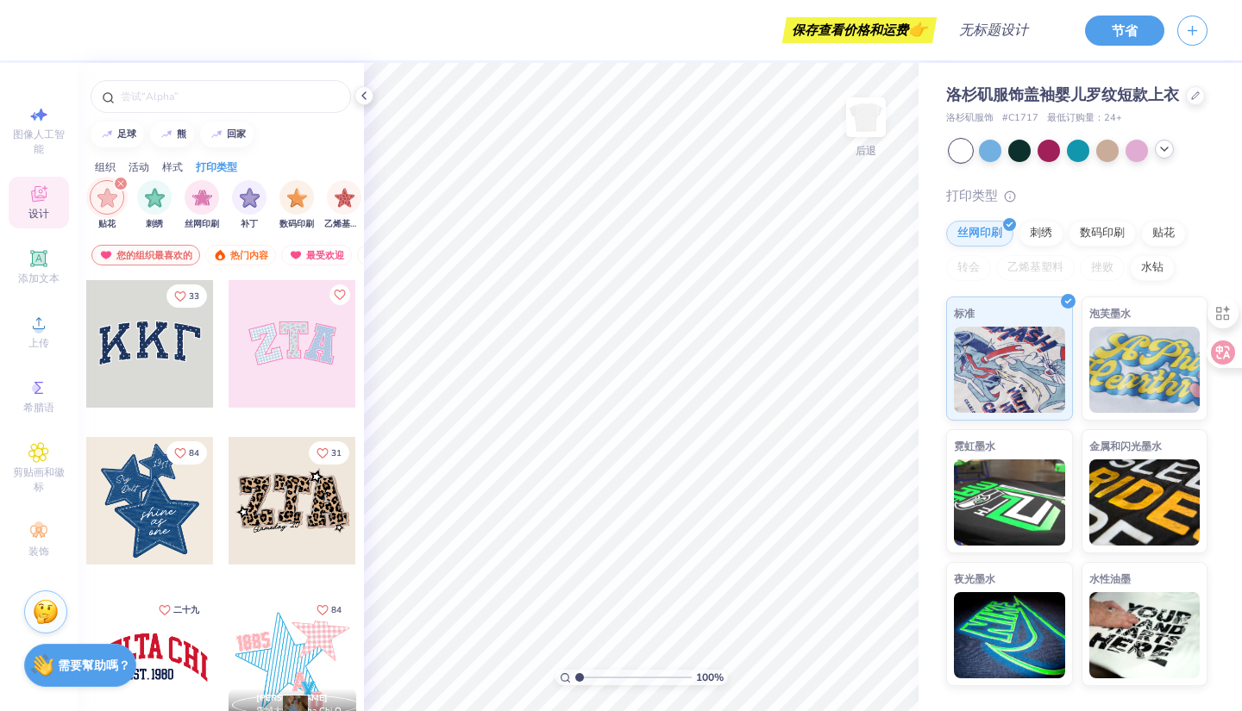
click at [137, 164] on font "活动" at bounding box center [138, 167] width 21 height 14
click at [197, 202] on img "加急出价过滤器" at bounding box center [202, 196] width 20 height 20
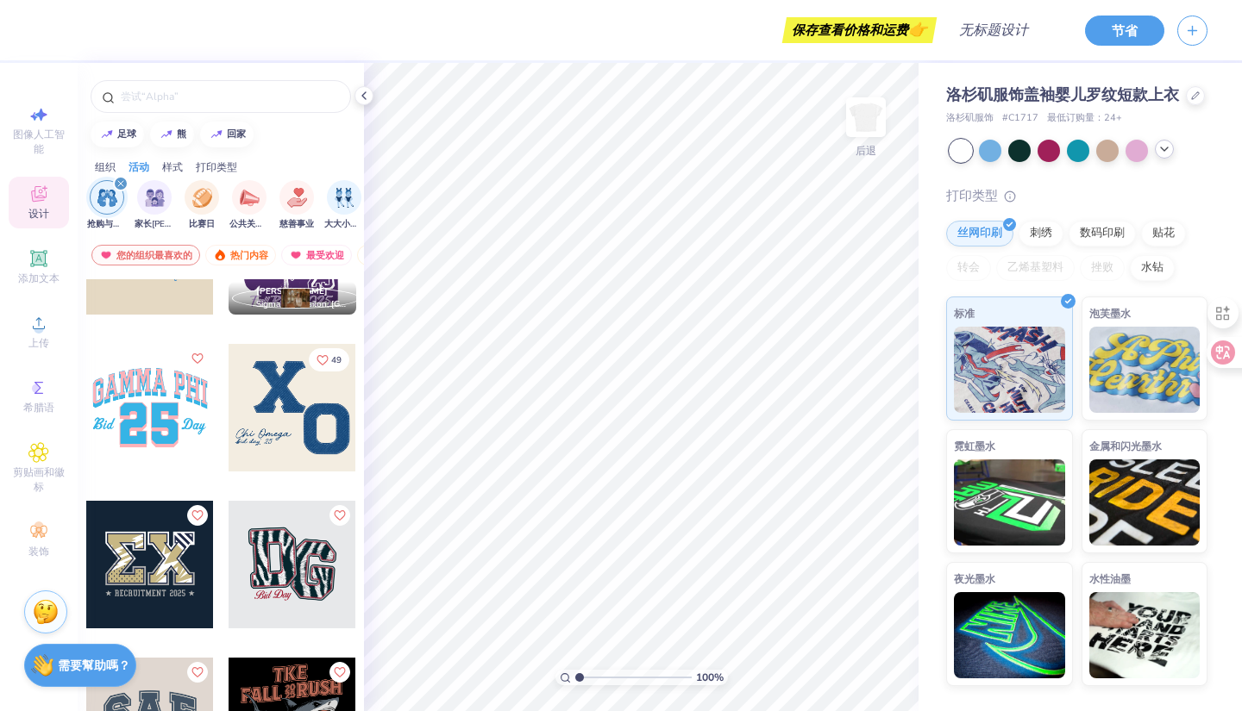
scroll to position [0, 0]
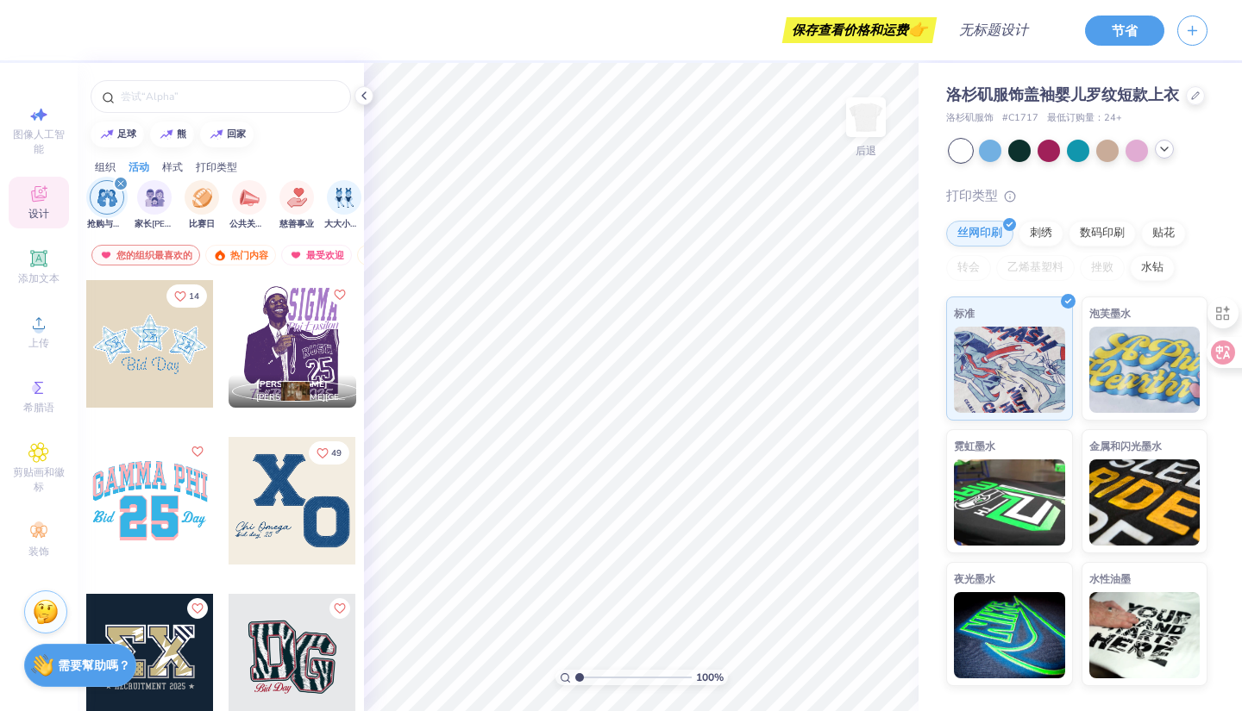
click at [110, 166] on font "组织" at bounding box center [105, 167] width 21 height 14
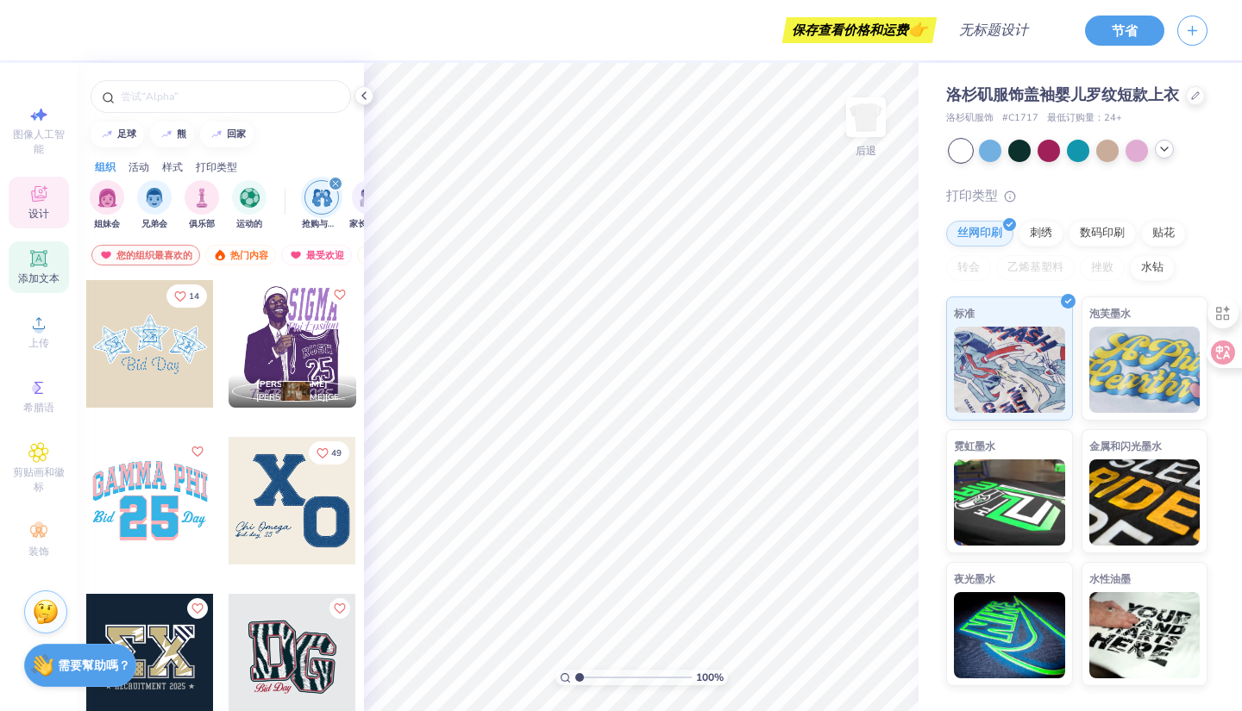
click at [33, 253] on icon at bounding box center [38, 258] width 21 height 21
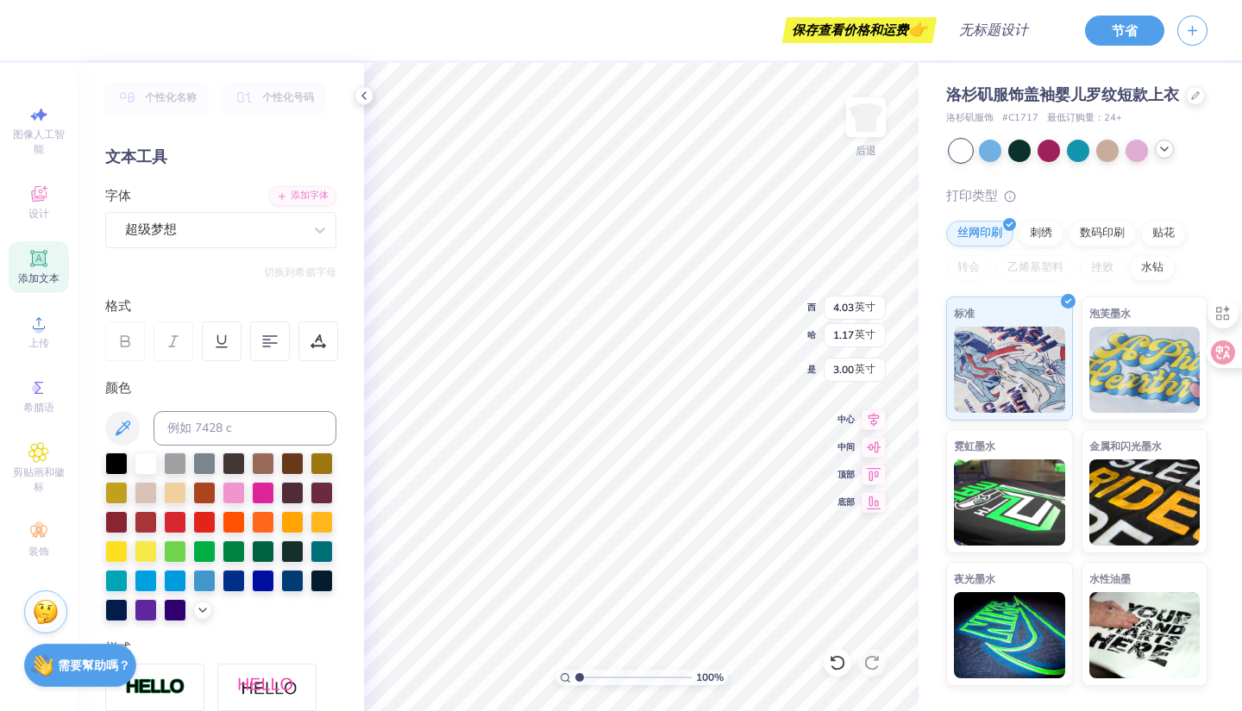
type input "3.00"
